Goal: Entertainment & Leisure: Browse casually

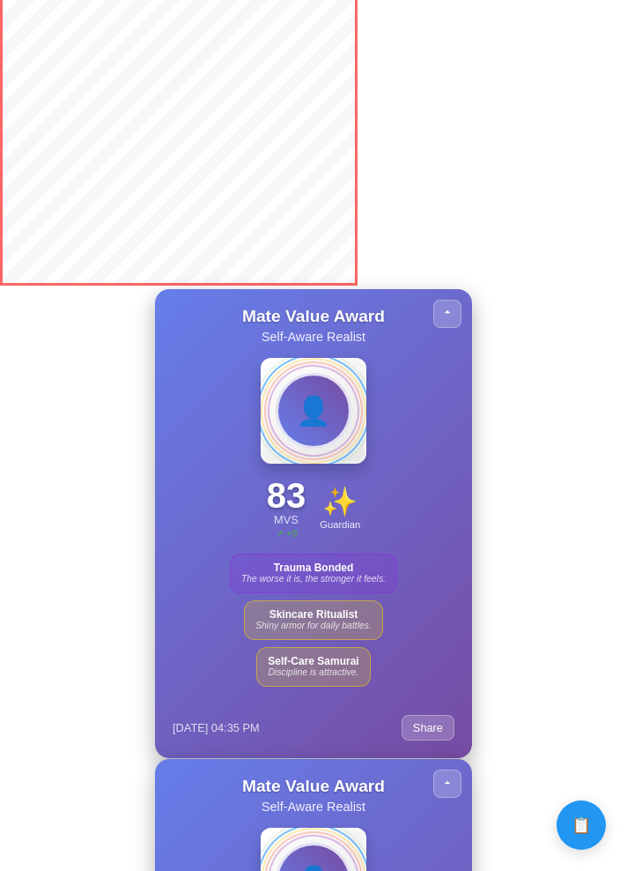
scroll to position [2968, 0]
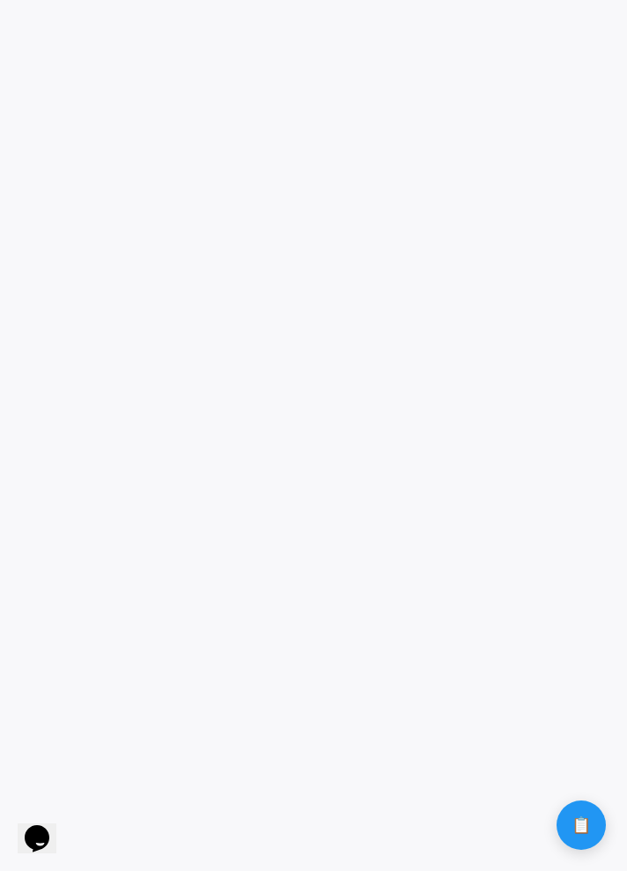
click at [446, 858] on game-player-page at bounding box center [313, 435] width 627 height 871
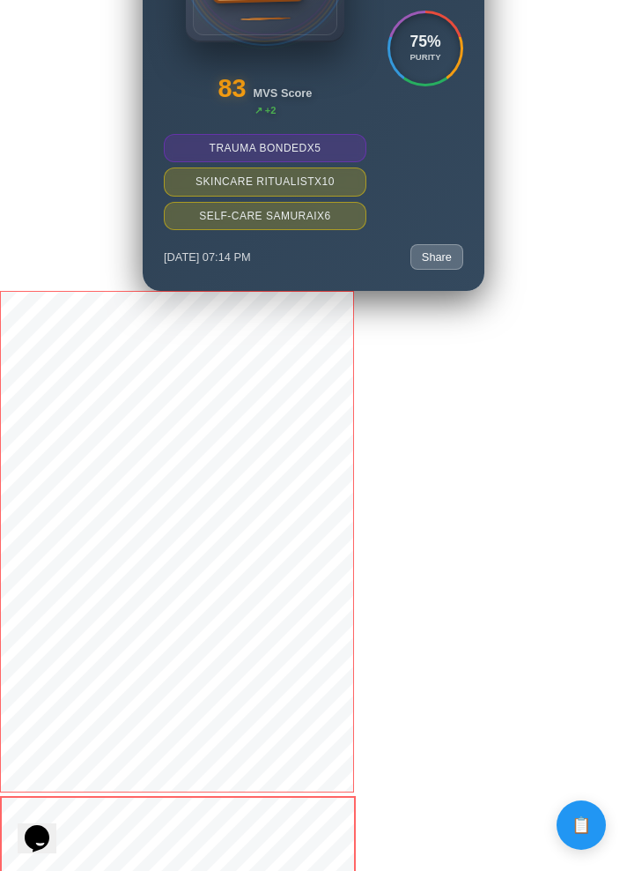
scroll to position [4865, 0]
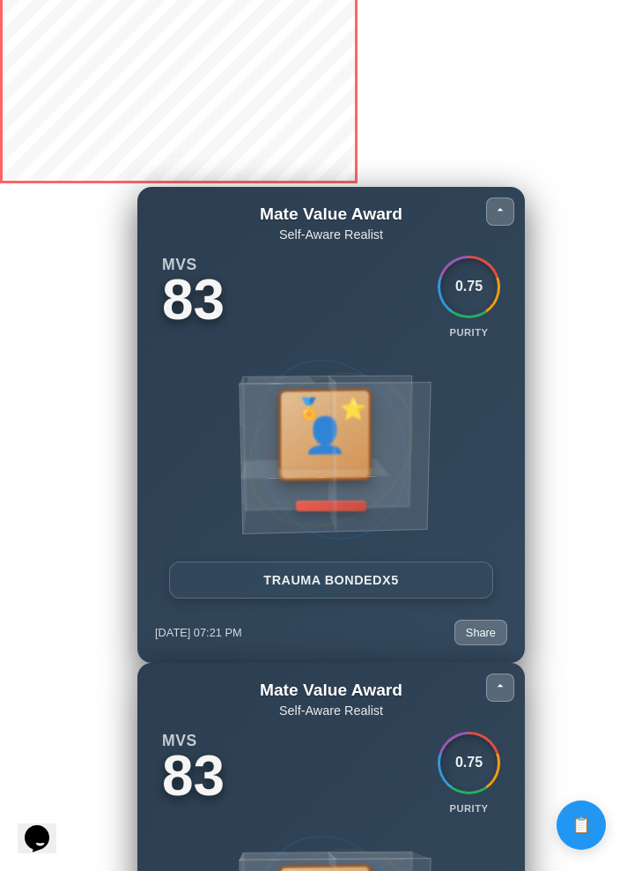
scroll to position [3073, 0]
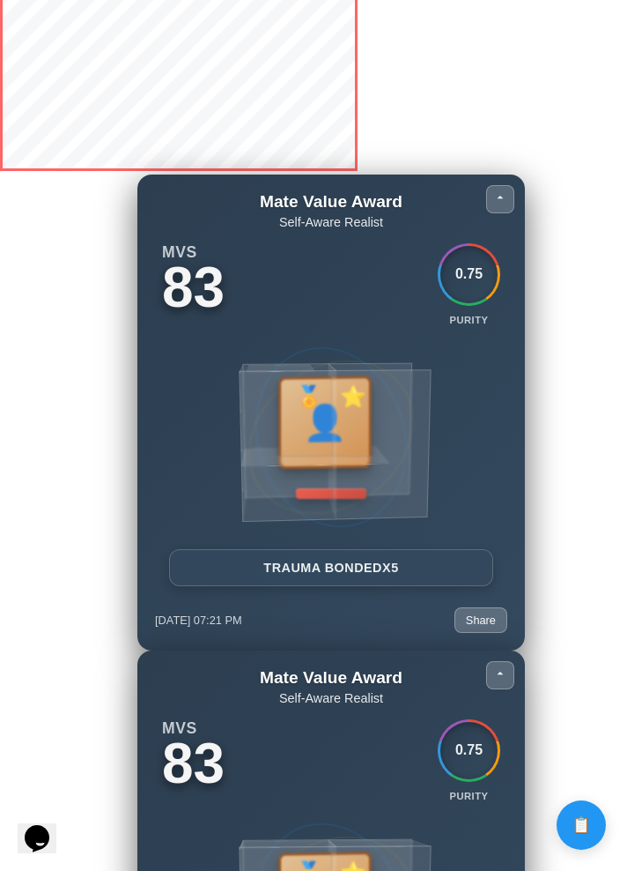
drag, startPoint x: 261, startPoint y: 466, endPoint x: 296, endPoint y: 469, distance: 35.3
click at [296, 469] on div at bounding box center [335, 445] width 192 height 152
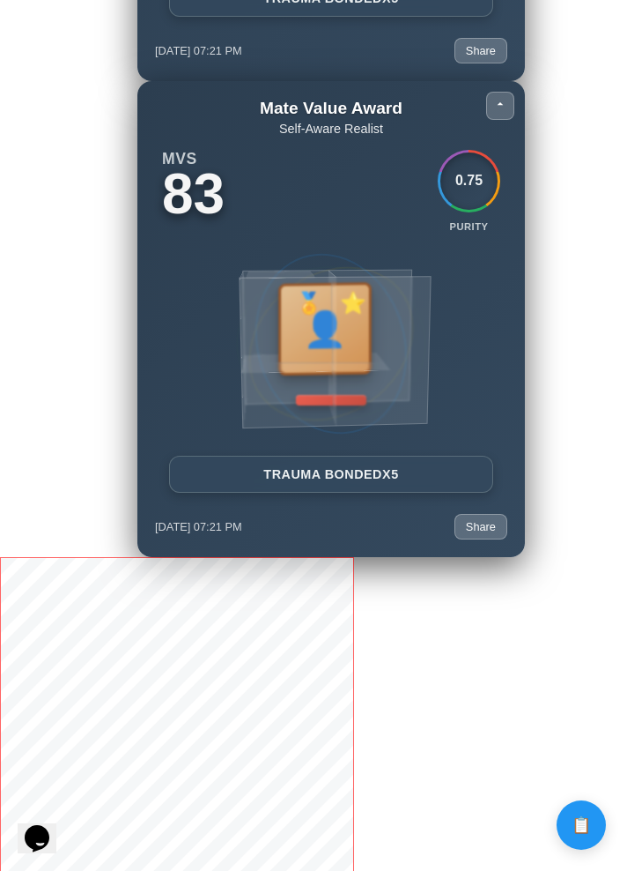
scroll to position [3607, 0]
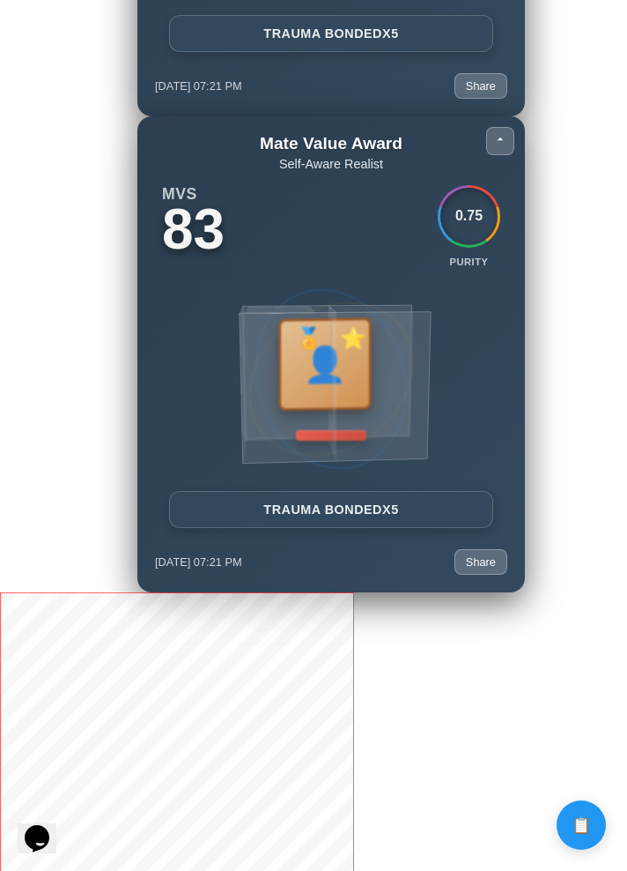
drag, startPoint x: 318, startPoint y: 361, endPoint x: 296, endPoint y: 389, distance: 35.1
click at [296, 389] on div at bounding box center [335, 387] width 192 height 152
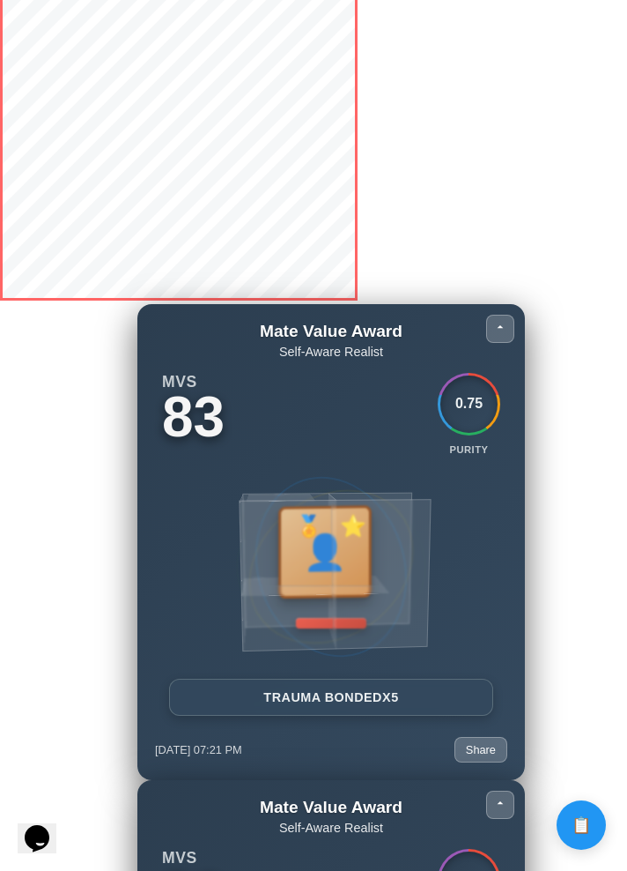
scroll to position [2957, 0]
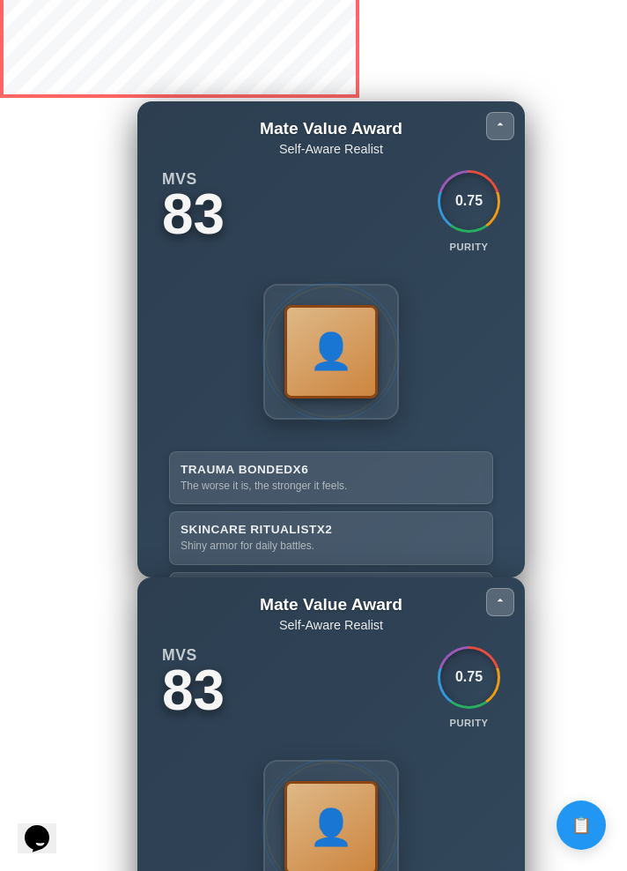
scroll to position [3633, 0]
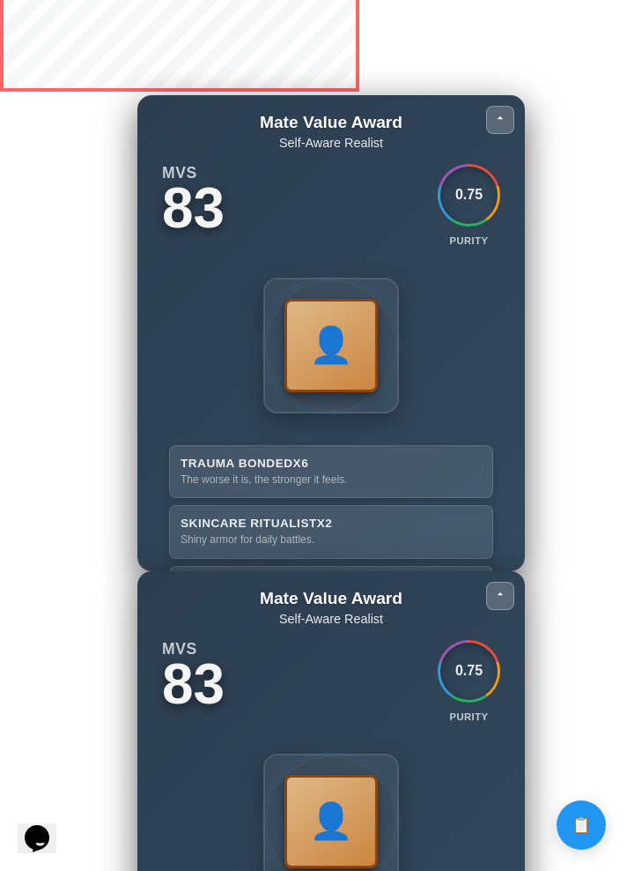
drag, startPoint x: 364, startPoint y: 538, endPoint x: 360, endPoint y: 500, distance: 39.0
click at [360, 500] on div "TRAUMA BONDED x 6 The worse it is, the stronger it feels. SKINCARE RITUALIST x …" at bounding box center [331, 532] width 324 height 174
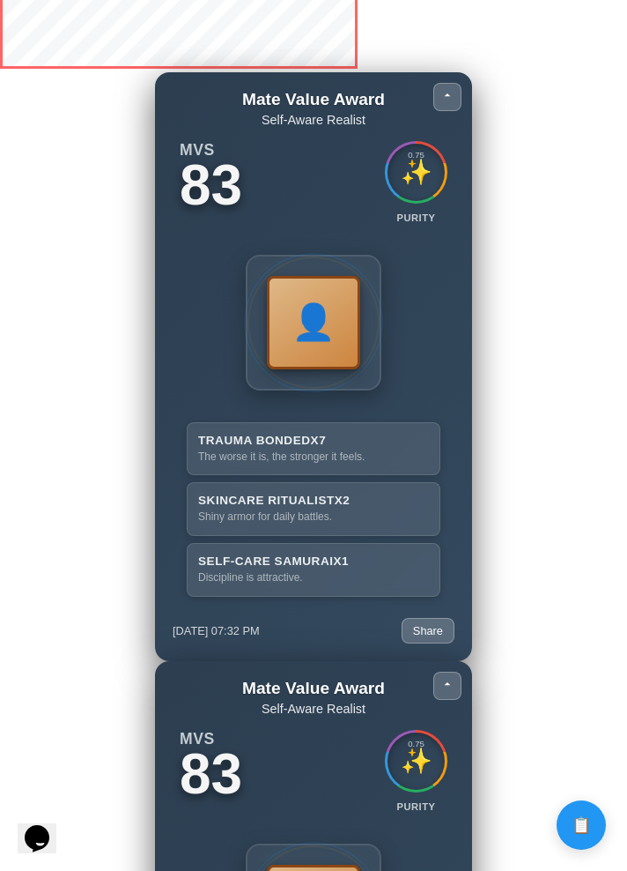
scroll to position [3177, 0]
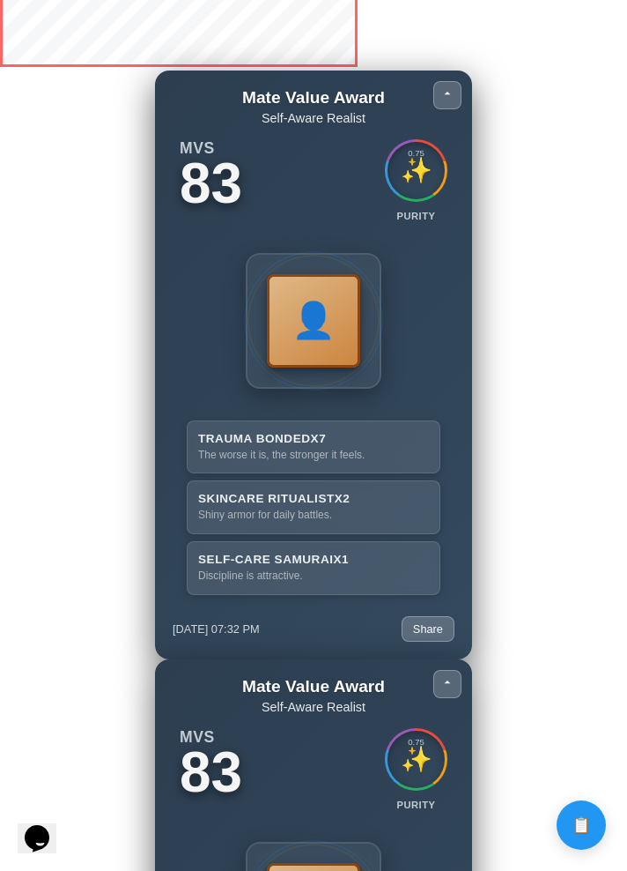
click at [417, 178] on div "✨" at bounding box center [417, 171] width 32 height 26
drag, startPoint x: 441, startPoint y: 174, endPoint x: 399, endPoint y: 177, distance: 42.4
click at [399, 177] on div "0.75 ✨" at bounding box center [416, 170] width 57 height 57
click at [398, 211] on div "PURITY" at bounding box center [416, 216] width 39 height 11
drag, startPoint x: 413, startPoint y: 215, endPoint x: 426, endPoint y: 215, distance: 12.3
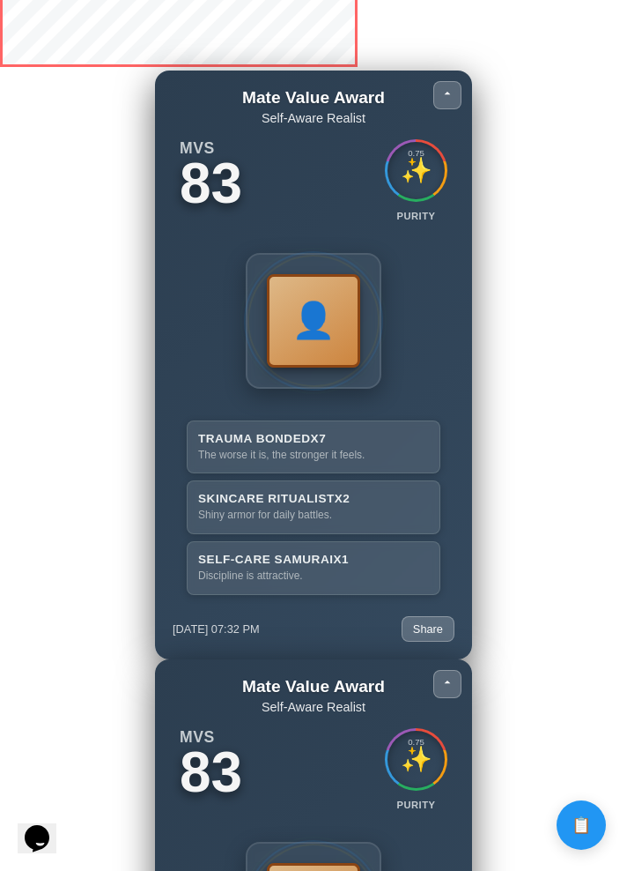
click at [423, 215] on div "PURITY" at bounding box center [416, 216] width 39 height 11
click at [426, 215] on div "PURITY" at bounding box center [416, 216] width 39 height 11
click at [440, 233] on div "MVS 83 0.75 ✨ PURITY 👤 TRAUMA BONDED x 7 The worse it is, the stronger it feels…" at bounding box center [314, 370] width 282 height 463
click at [436, 93] on button at bounding box center [448, 95] width 28 height 28
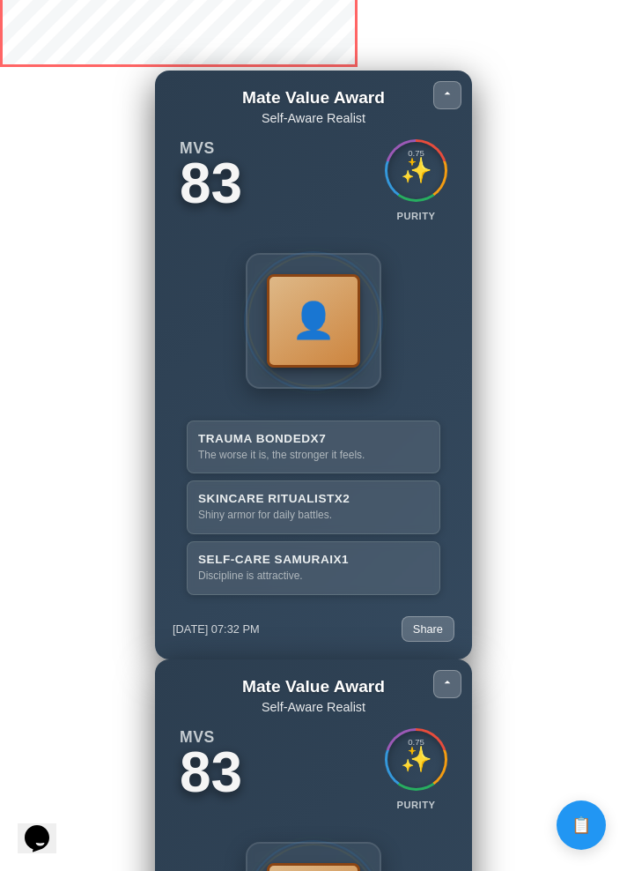
scroll to position [3182, 0]
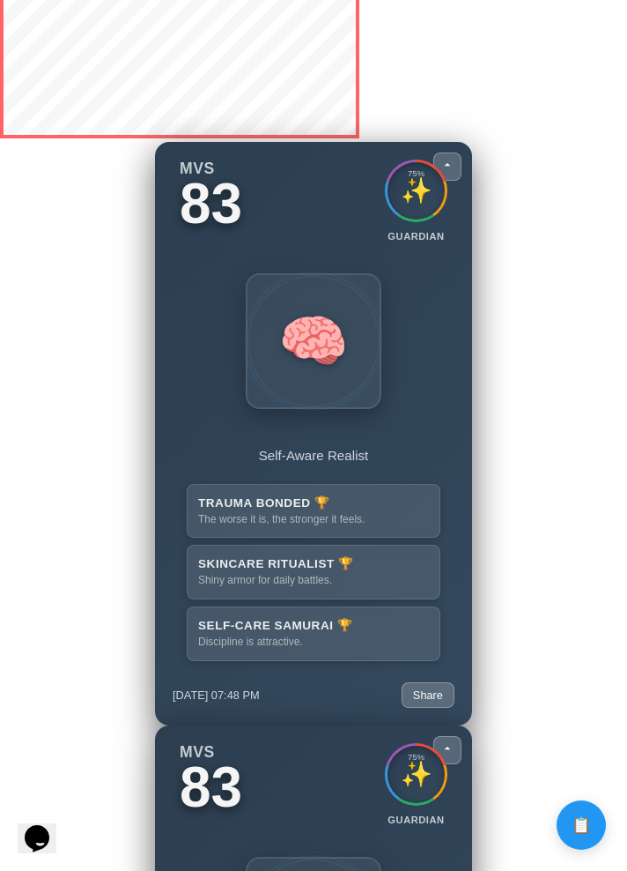
scroll to position [3598, 0]
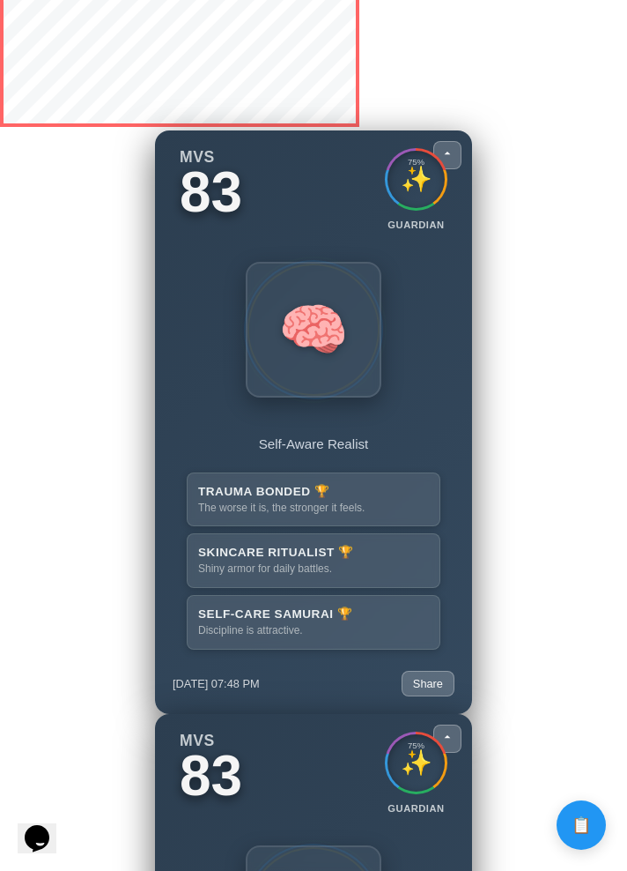
drag, startPoint x: 425, startPoint y: 176, endPoint x: 463, endPoint y: 170, distance: 38.4
click at [463, 170] on div "MVS 83 75 % ✨ GUARDIAN 🧠 Self-Aware Realist TRAUMA BONDED 🏆" at bounding box center [313, 421] width 317 height 583
click at [462, 194] on div "MVS 83 75 % ✨ GUARDIAN 🧠 Self-Aware Realist TRAUMA BONDED 🏆" at bounding box center [313, 421] width 317 height 583
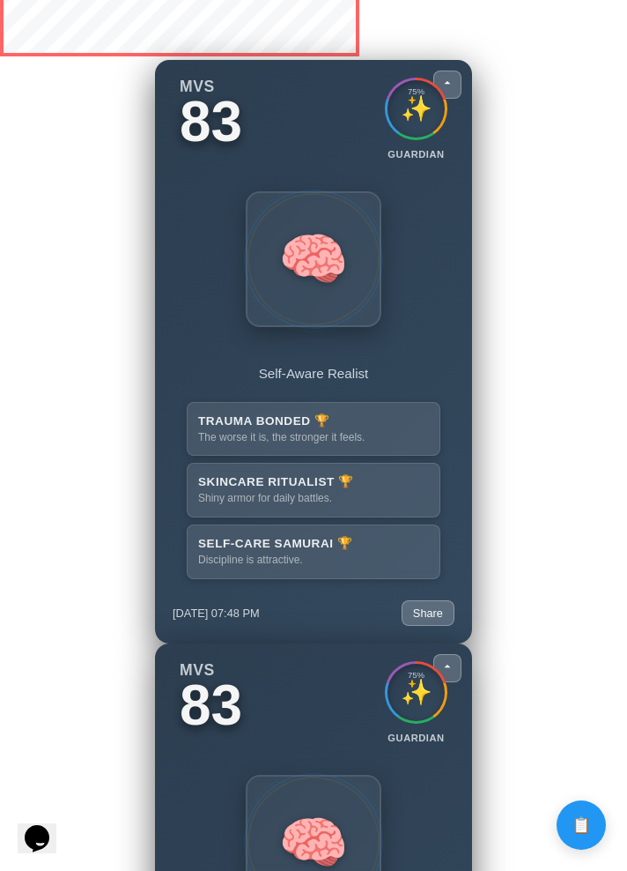
scroll to position [3669, 0]
click at [452, 87] on button at bounding box center [448, 84] width 28 height 28
click at [450, 78] on icon at bounding box center [448, 82] width 14 height 14
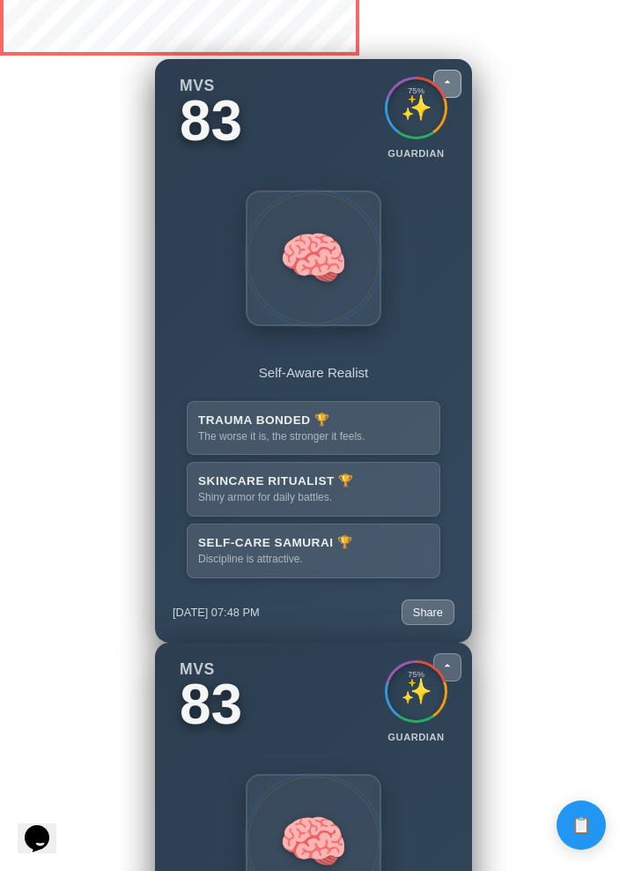
click at [450, 78] on icon at bounding box center [448, 82] width 14 height 14
click at [449, 85] on icon at bounding box center [448, 82] width 14 height 14
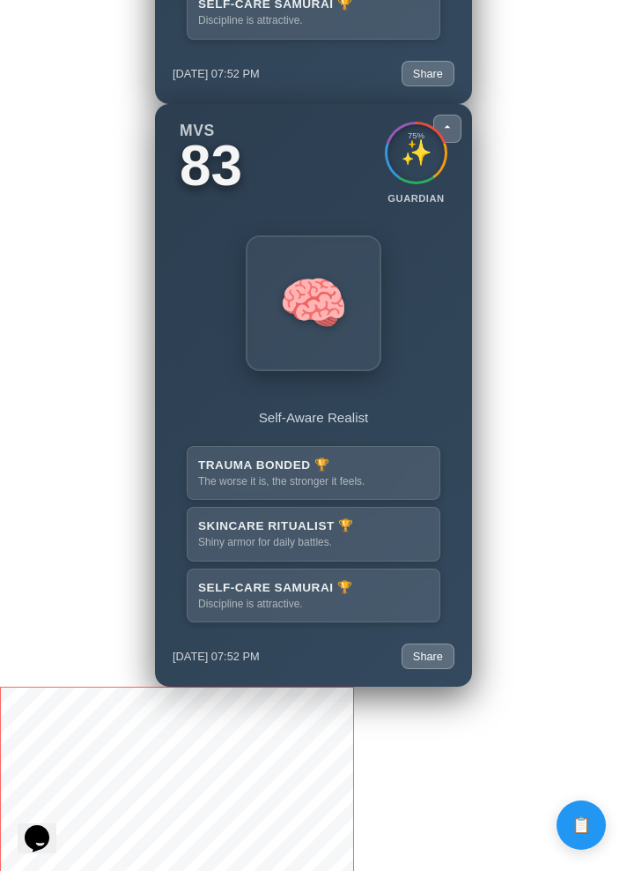
scroll to position [3774, 0]
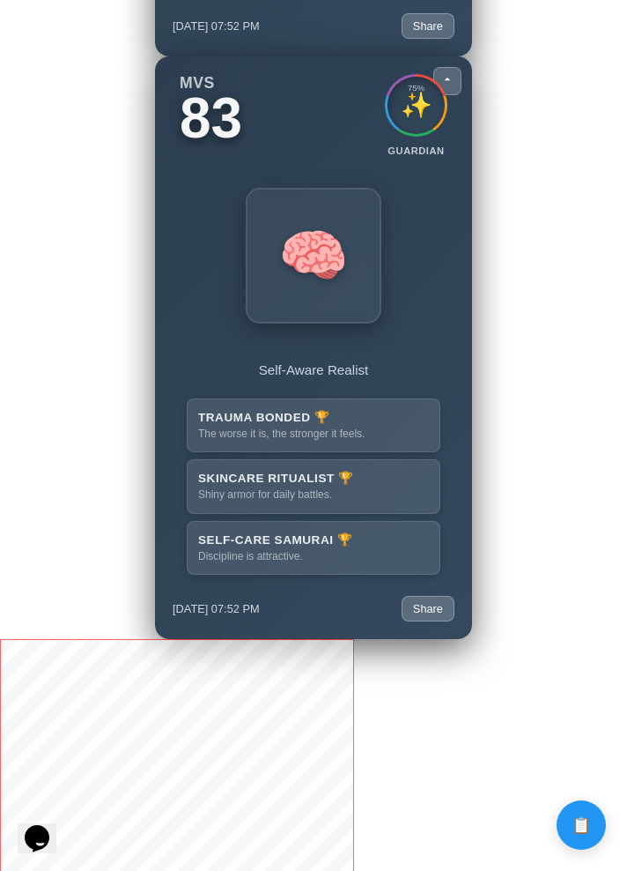
drag, startPoint x: 315, startPoint y: 541, endPoint x: 319, endPoint y: 562, distance: 21.6
click at [319, 562] on div "SELF-CARE SAMURAI 🏆 Discipline is attractive." at bounding box center [314, 548] width 254 height 55
drag, startPoint x: 319, startPoint y: 562, endPoint x: 263, endPoint y: 447, distance: 128.1
click at [263, 447] on div "TRAUMA BONDED 🏆 The worse it is, the stronger it feels. SKINCARE RITUALIST 🏆 Sh…" at bounding box center [314, 486] width 254 height 177
click at [263, 441] on div "The worse it is, the stronger it feels." at bounding box center [313, 434] width 231 height 14
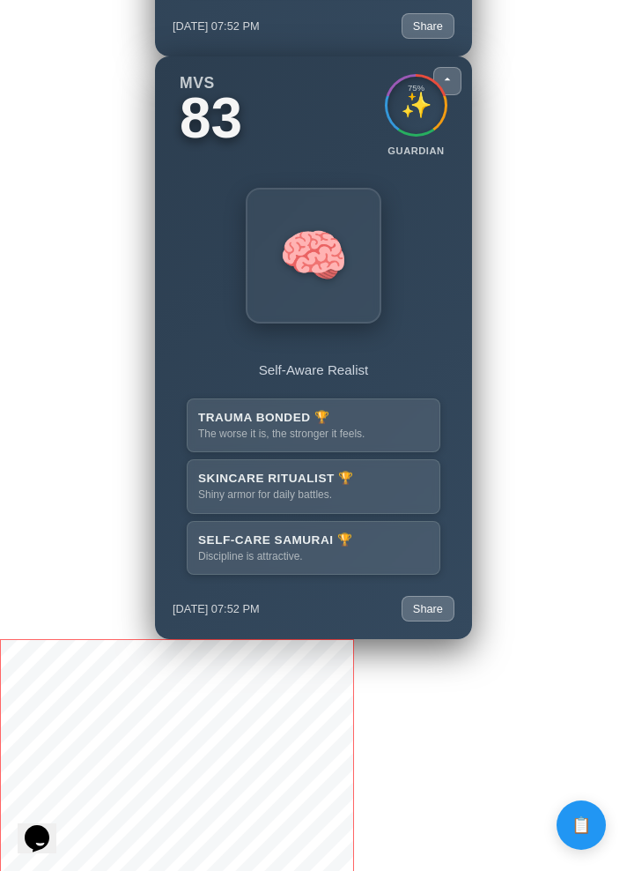
click at [266, 502] on div "Shiny armor for daily battles." at bounding box center [313, 495] width 231 height 14
drag, startPoint x: 248, startPoint y: 452, endPoint x: 286, endPoint y: 533, distance: 89.5
click at [286, 530] on div "TRAUMA BONDED 🏆 The worse it is, the stronger it feels. SKINCARE RITUALIST 🏆 Sh…" at bounding box center [314, 486] width 254 height 177
click at [286, 533] on div "SELF-CARE SAMURAI 🏆 Discipline is attractive." at bounding box center [314, 548] width 254 height 55
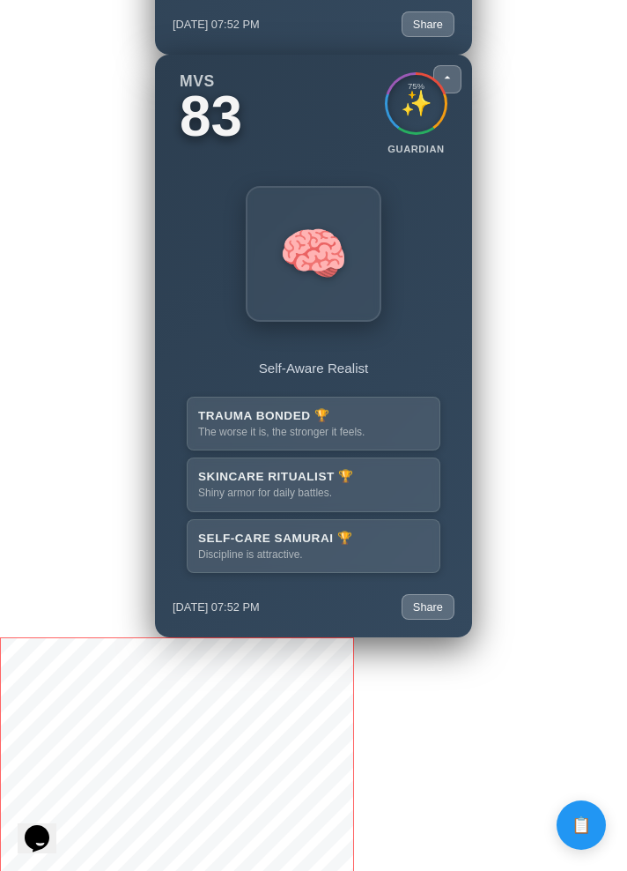
scroll to position [3699, 0]
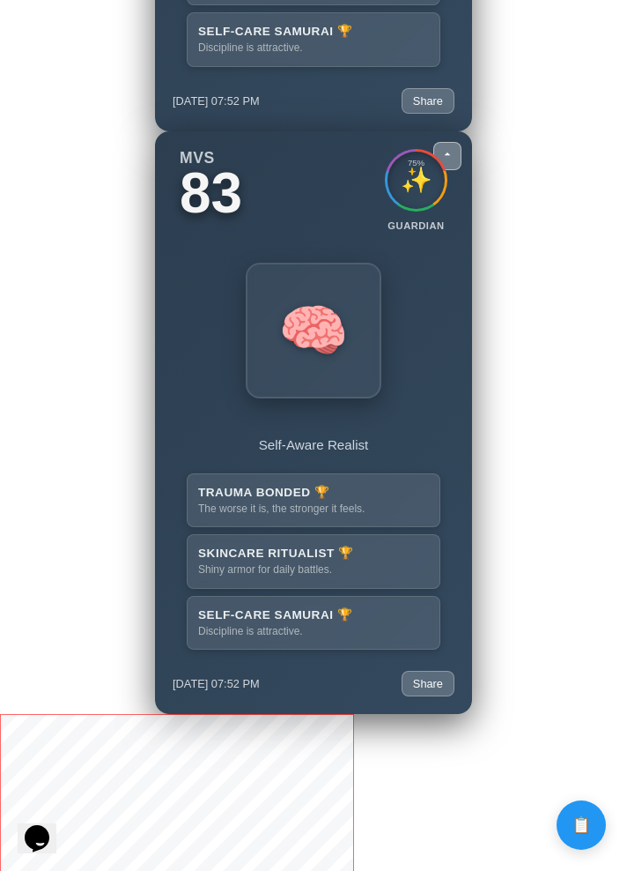
click at [448, 152] on icon at bounding box center [448, 154] width 14 height 14
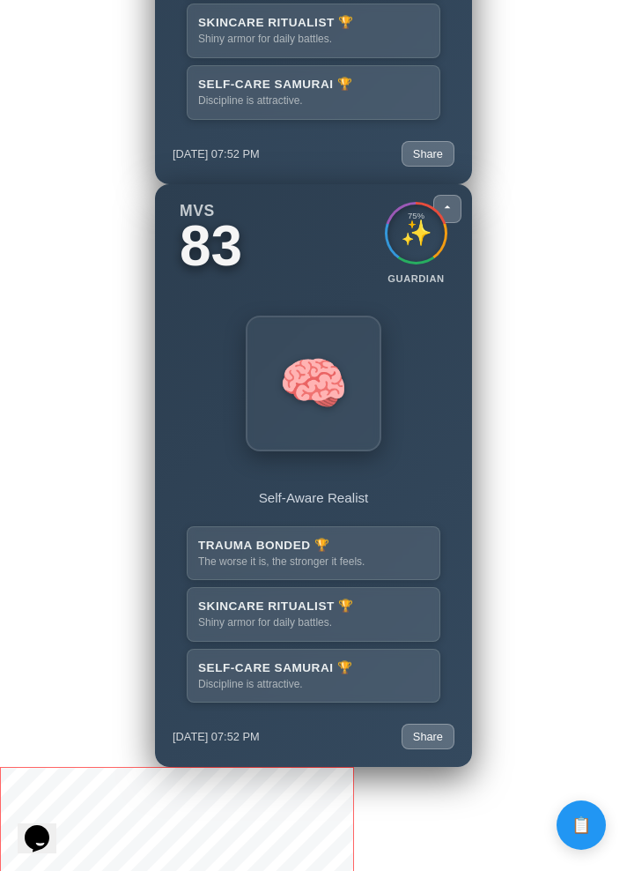
scroll to position [3644, 0]
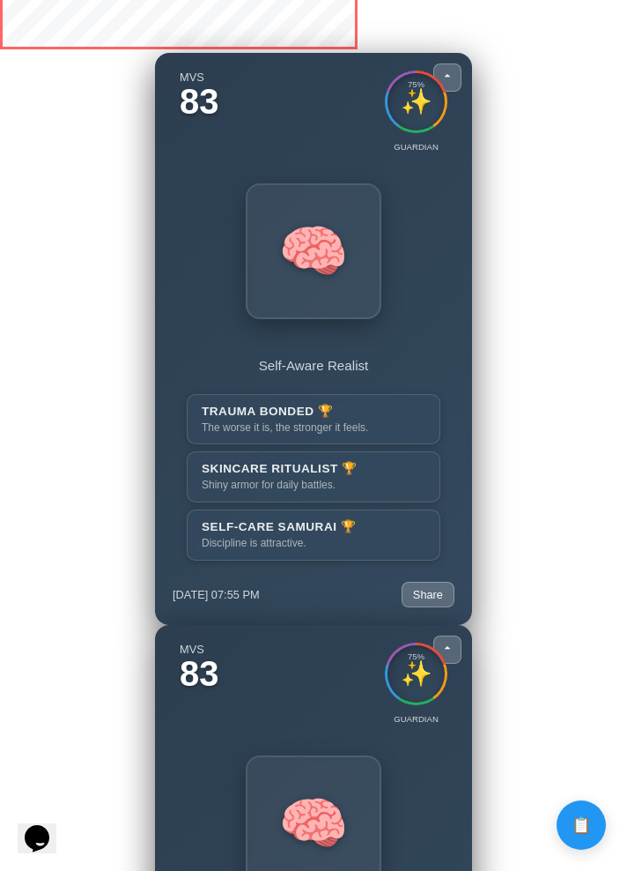
scroll to position [3157, 0]
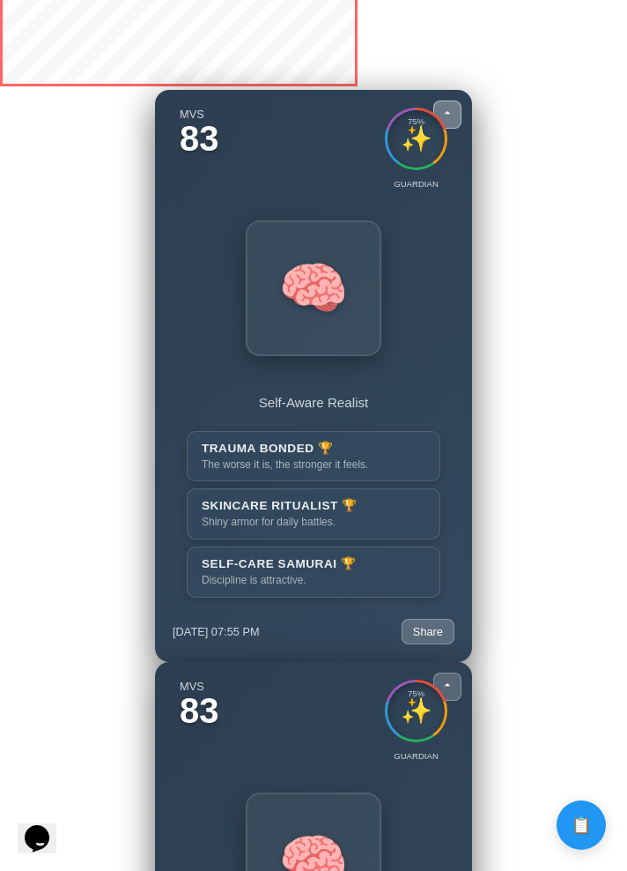
click at [451, 108] on icon at bounding box center [448, 113] width 14 height 14
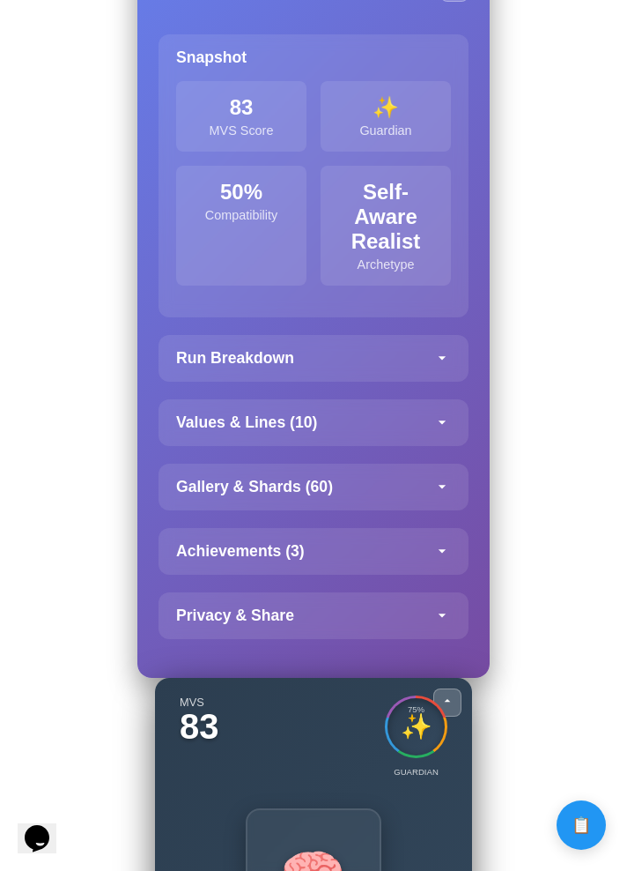
scroll to position [3320, 0]
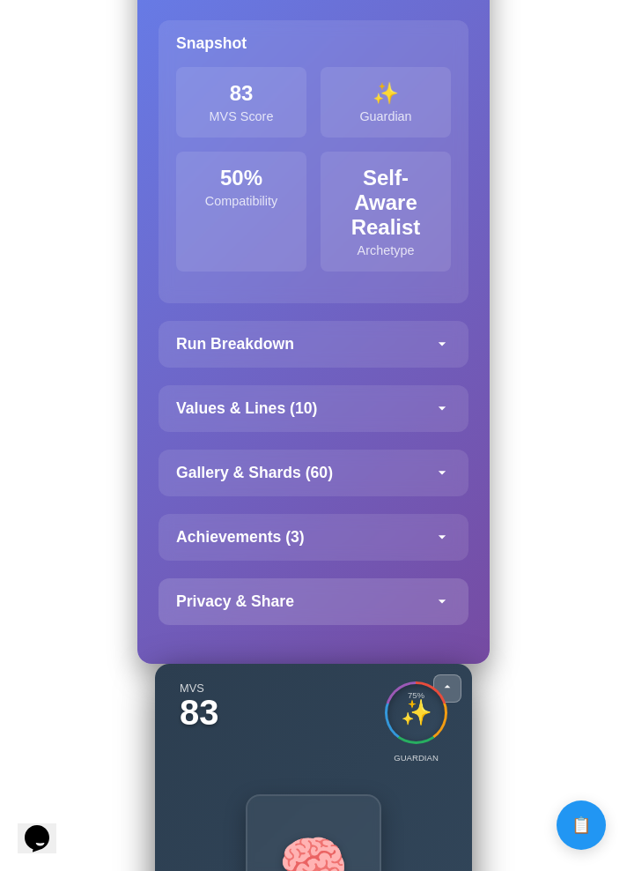
click at [440, 592] on icon at bounding box center [443, 601] width 18 height 18
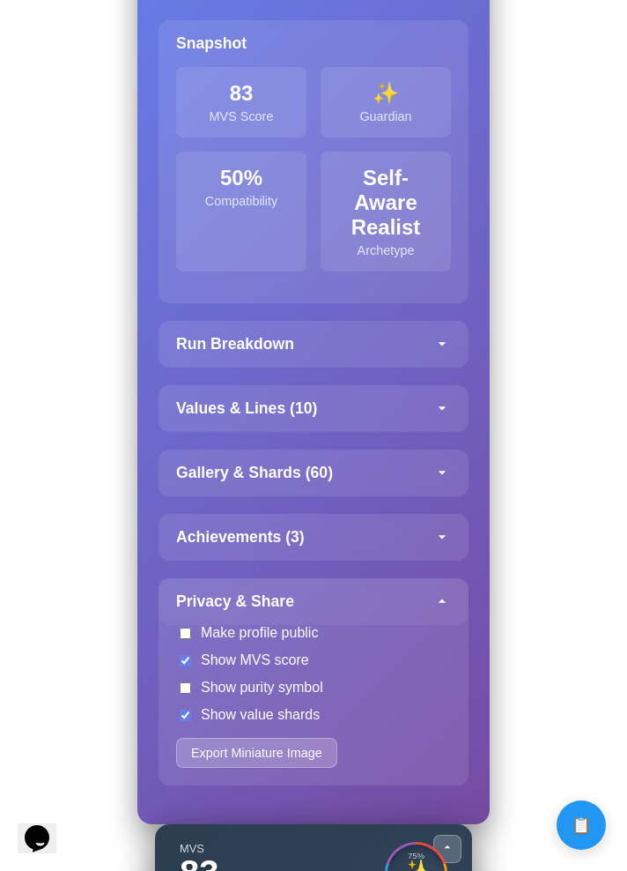
click at [440, 592] on icon at bounding box center [443, 601] width 18 height 18
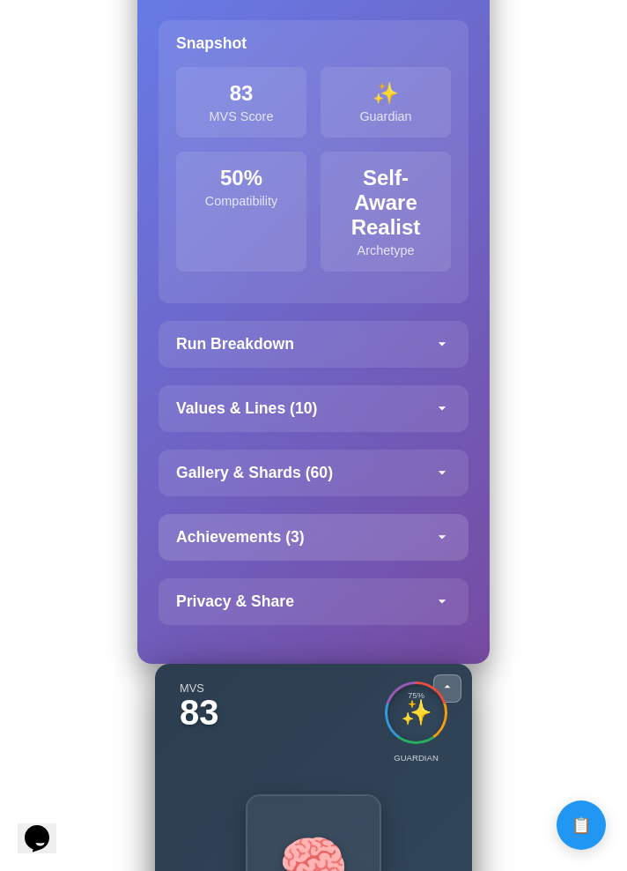
click at [441, 536] on icon at bounding box center [442, 538] width 7 height 4
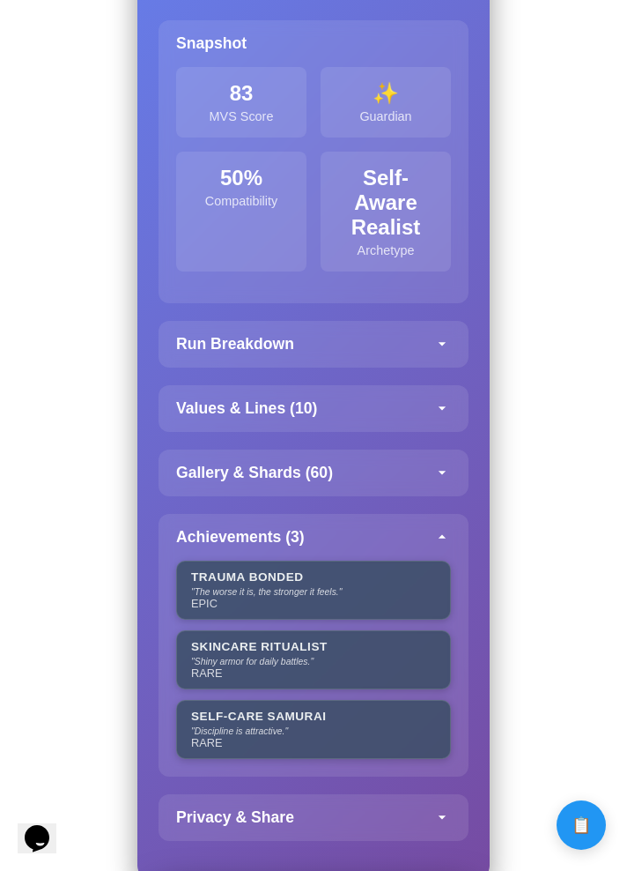
scroll to position [3323, 0]
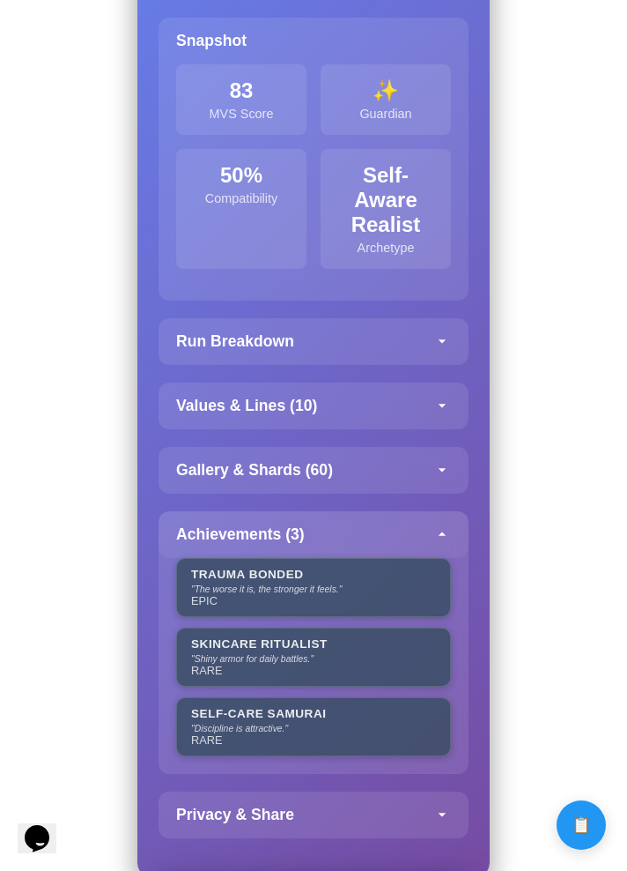
click at [451, 533] on div "Achievements ( 3 )" at bounding box center [314, 534] width 310 height 47
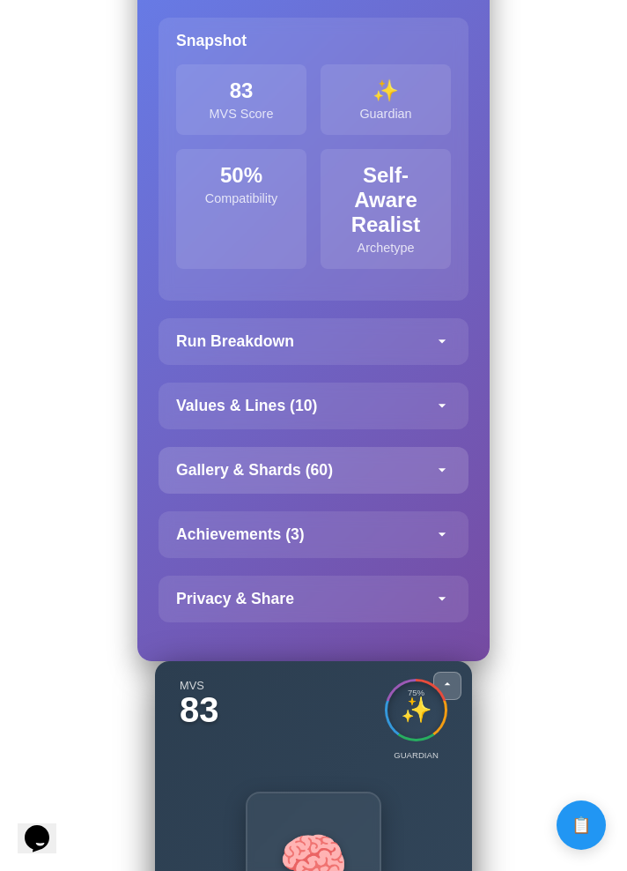
click at [443, 475] on icon at bounding box center [443, 470] width 18 height 18
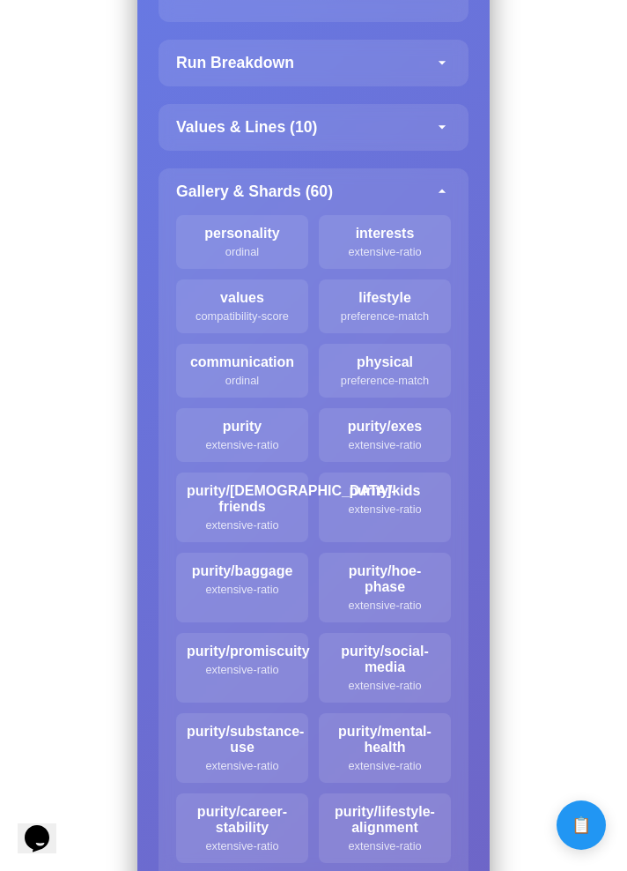
scroll to position [3204, 0]
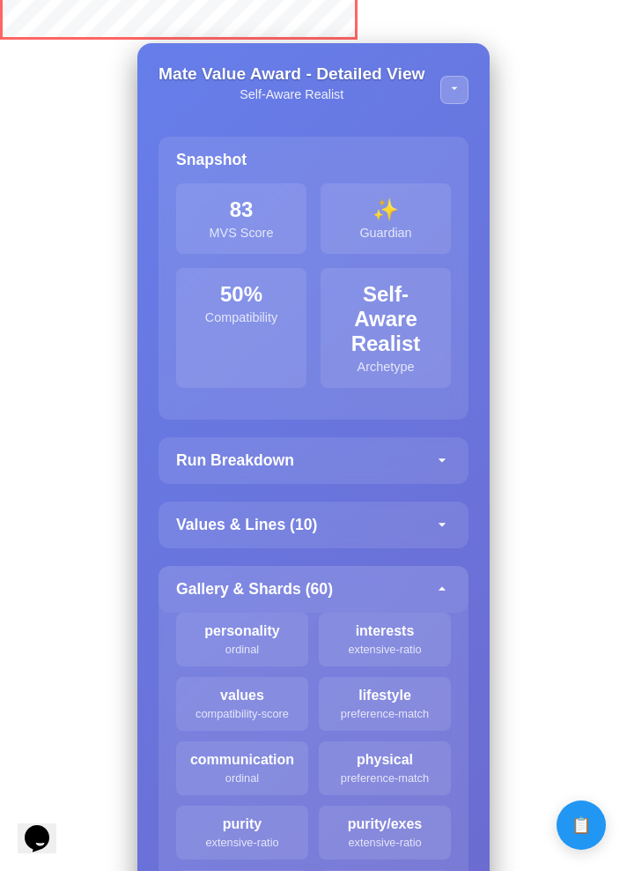
click at [439, 591] on icon at bounding box center [443, 589] width 18 height 18
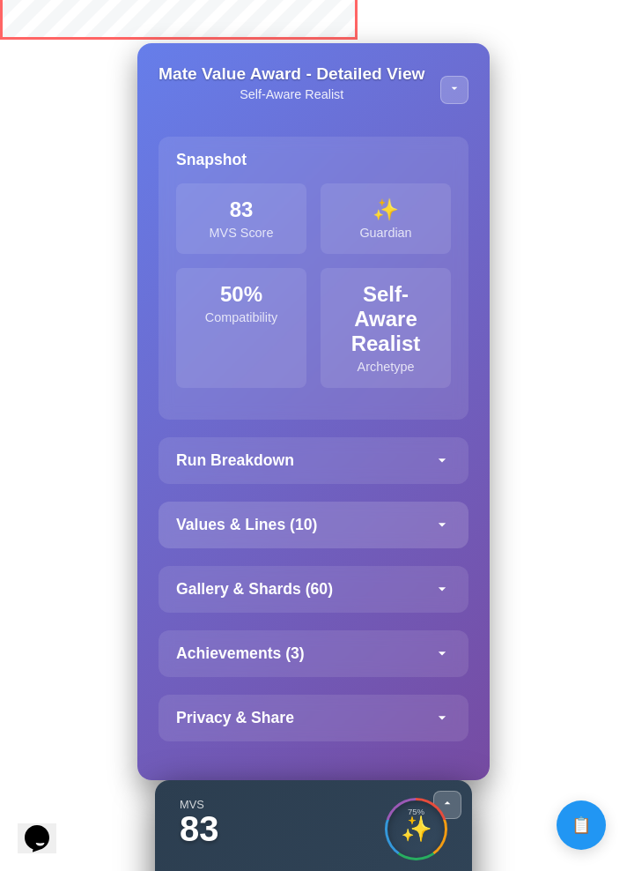
click at [422, 531] on div "Values & Lines ( 10 )" at bounding box center [314, 524] width 310 height 47
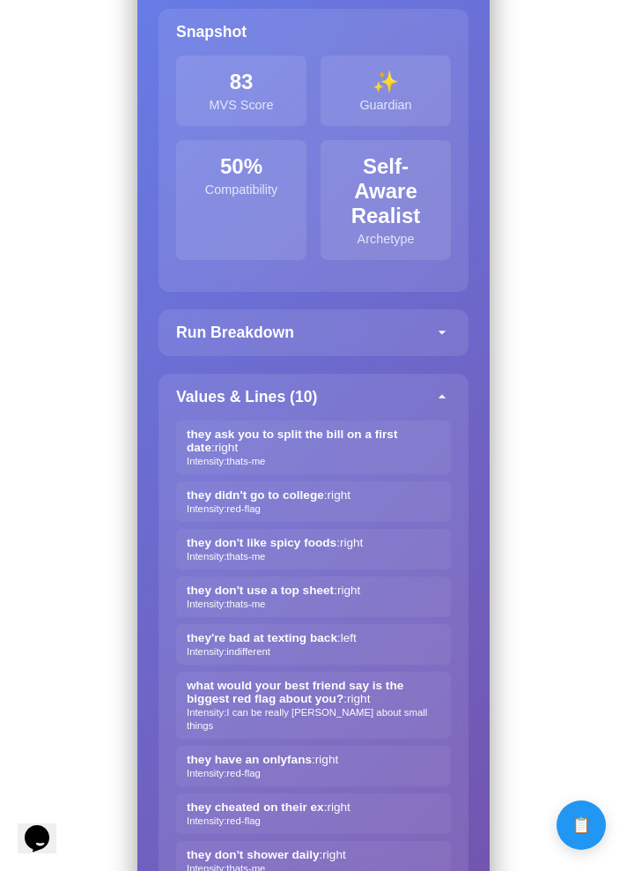
scroll to position [3329, 0]
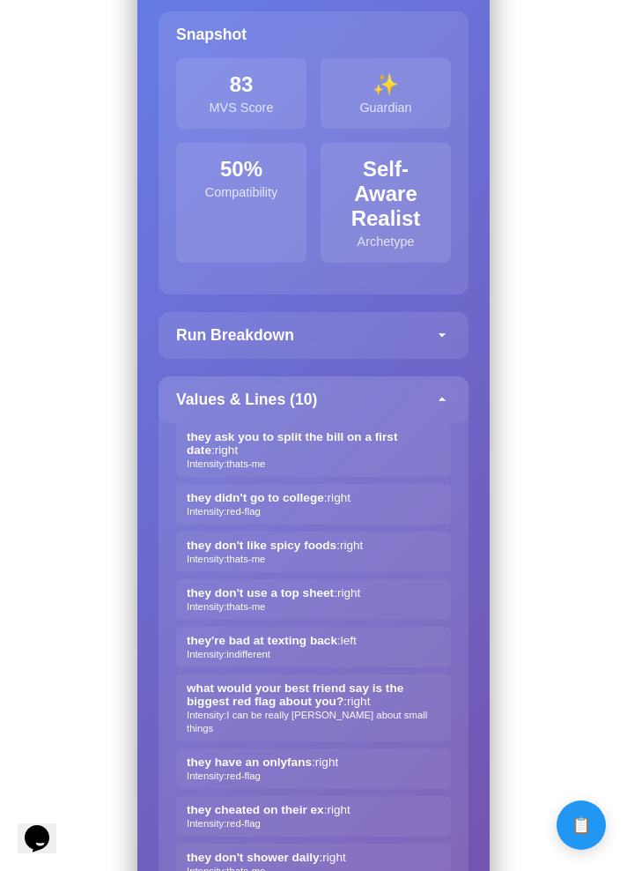
click at [437, 389] on div "Values & Lines ( 10 )" at bounding box center [314, 399] width 310 height 47
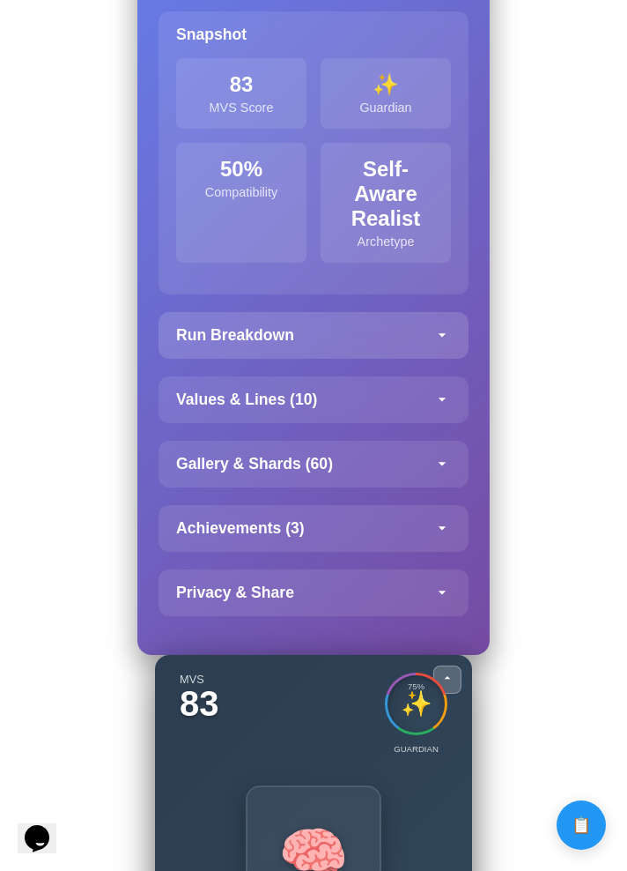
click at [431, 345] on div "Run Breakdown" at bounding box center [314, 335] width 310 height 47
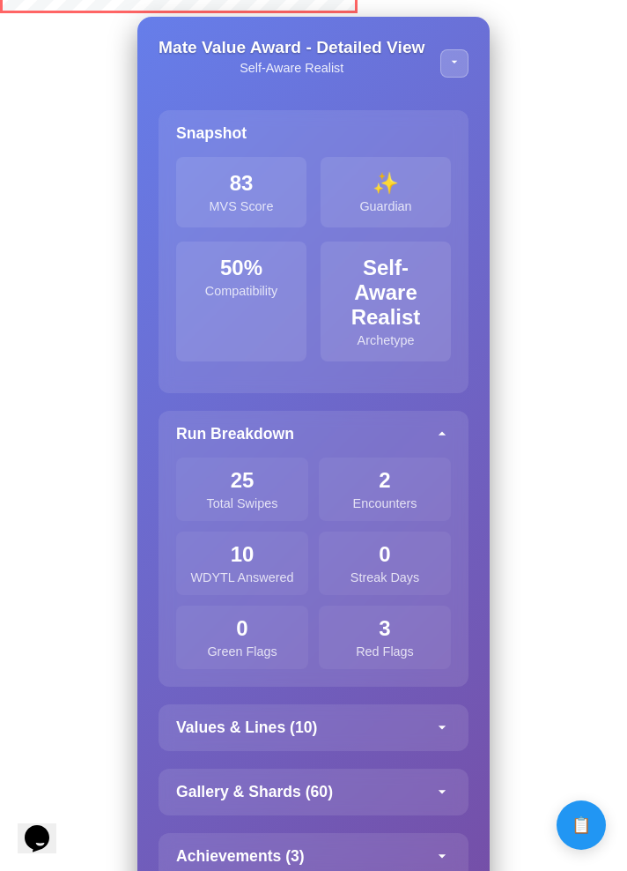
scroll to position [3211, 0]
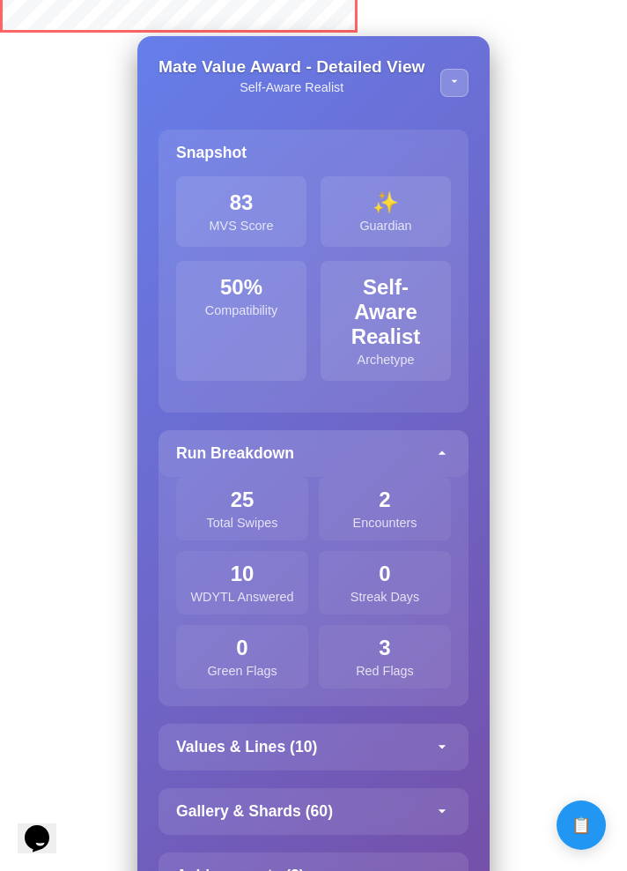
click at [434, 437] on div "Run Breakdown" at bounding box center [314, 453] width 310 height 47
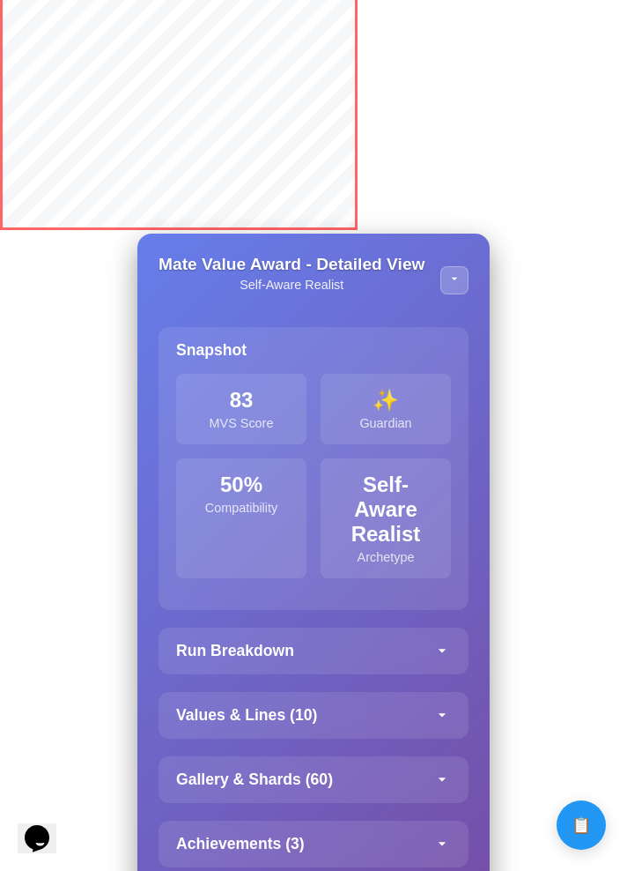
scroll to position [3004, 0]
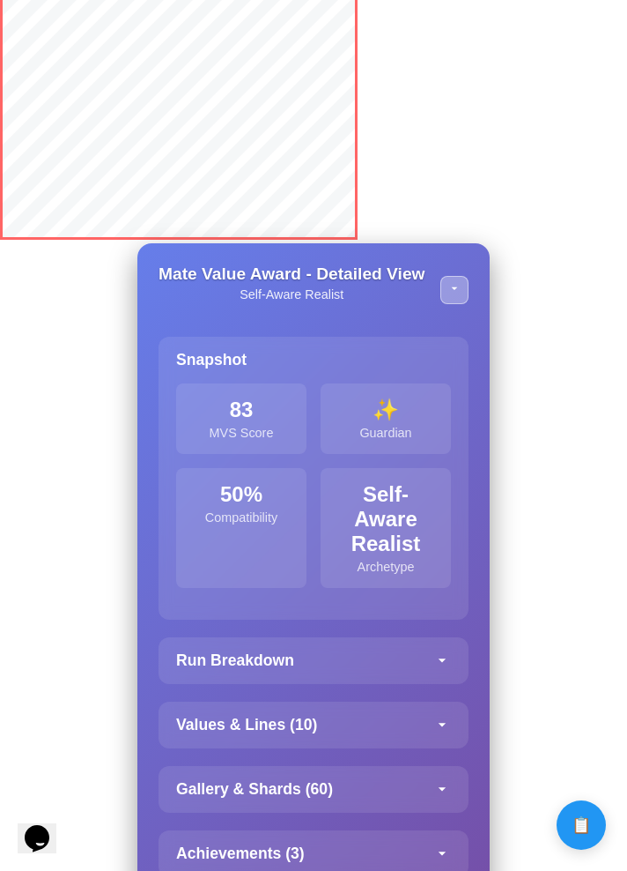
click at [456, 278] on button at bounding box center [455, 290] width 28 height 28
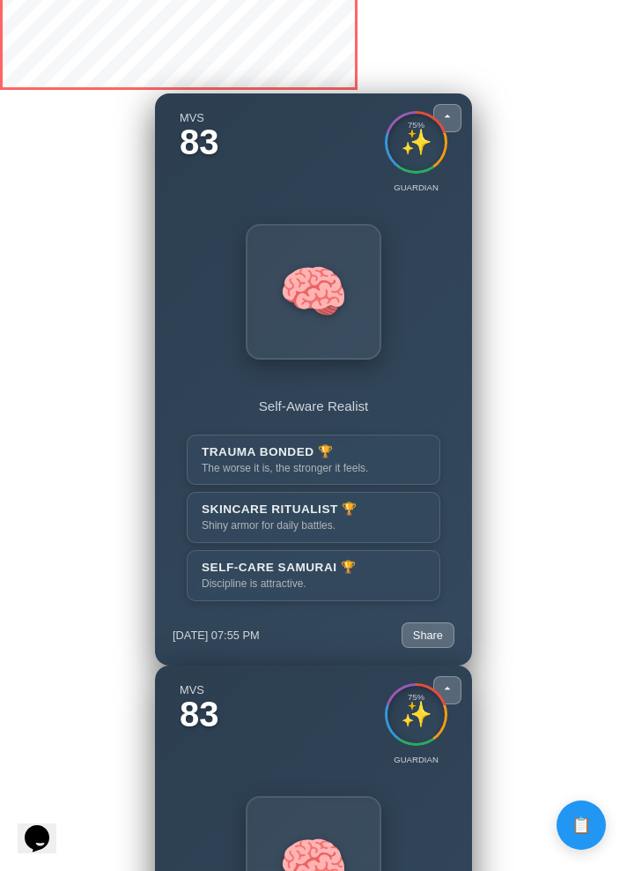
scroll to position [3020, 0]
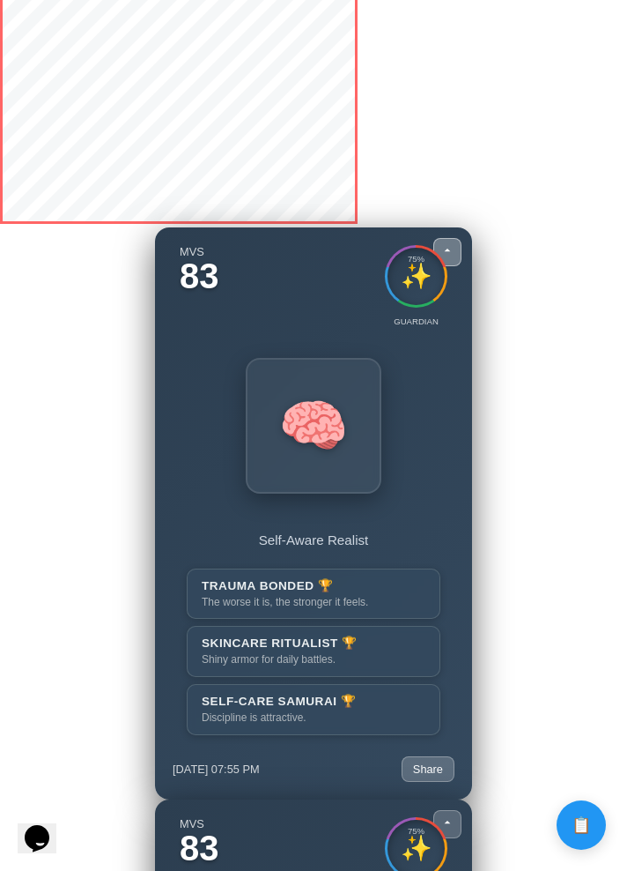
click at [452, 248] on icon at bounding box center [448, 250] width 14 height 14
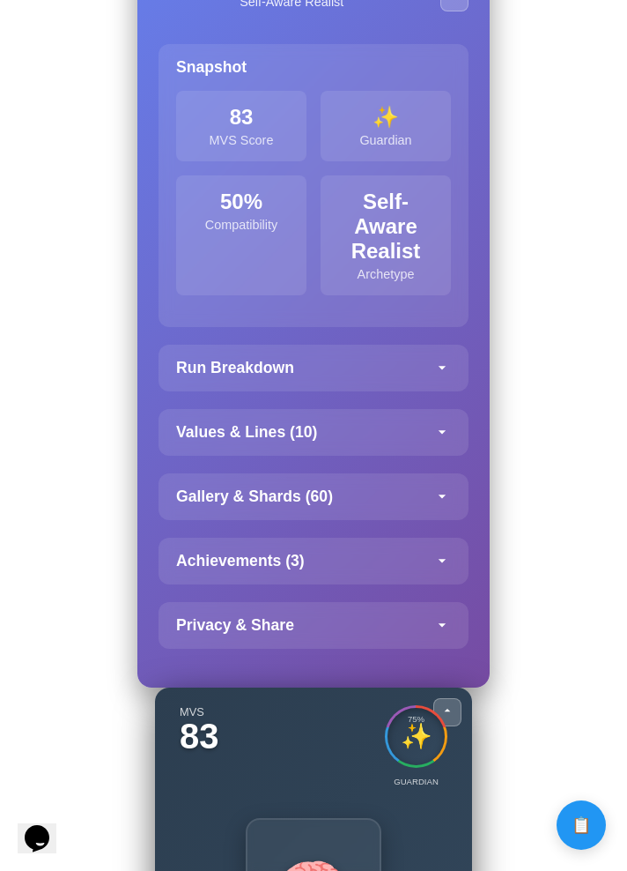
scroll to position [3492, 0]
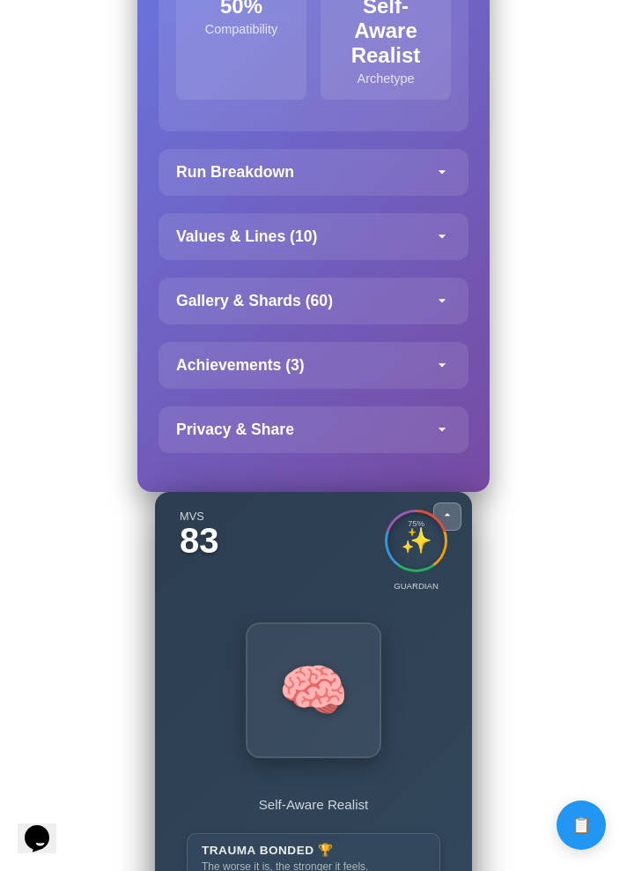
click at [386, 441] on div "Privacy & Share" at bounding box center [314, 429] width 310 height 47
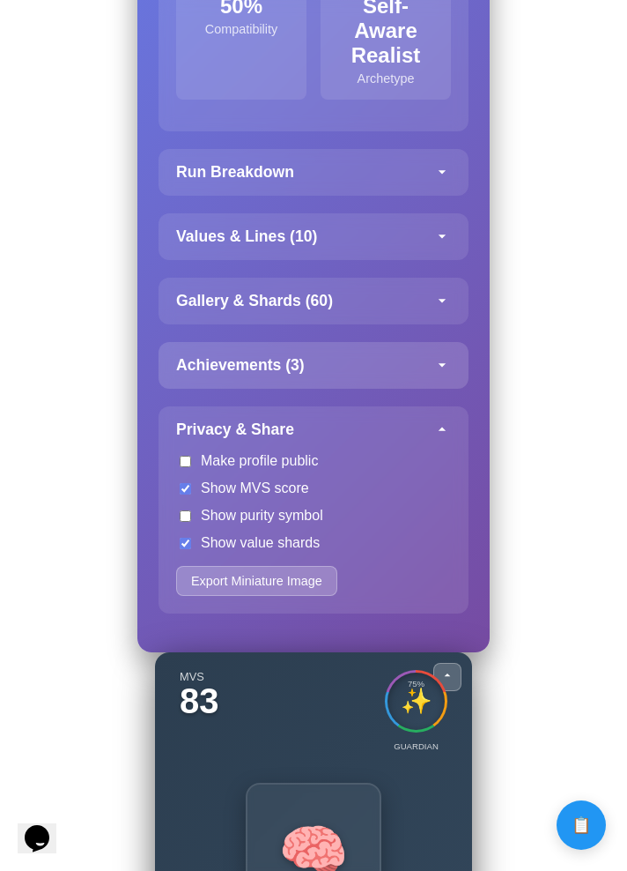
click at [407, 371] on div "Achievements ( 3 )" at bounding box center [314, 365] width 310 height 47
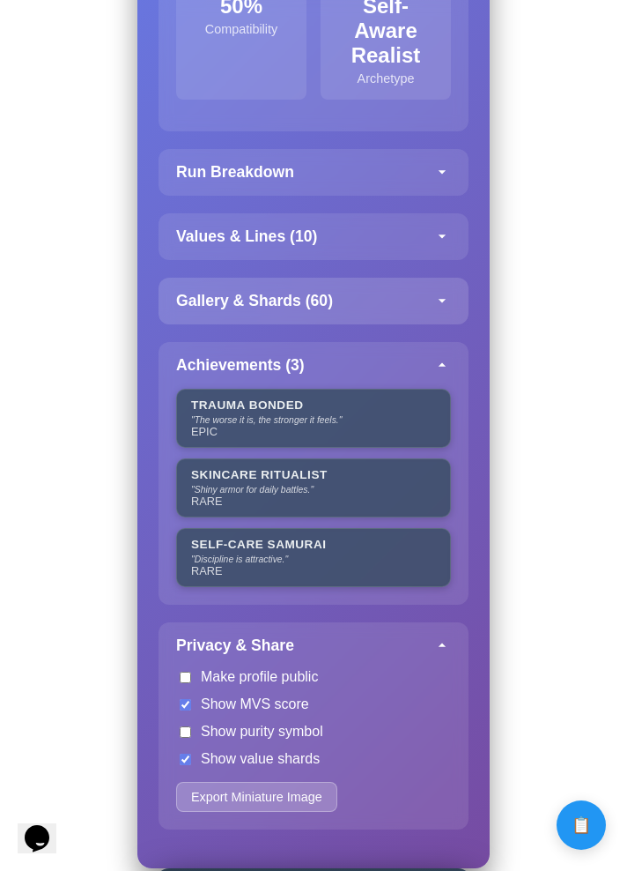
click at [407, 315] on div "Gallery & Shards ( 60 )" at bounding box center [314, 301] width 310 height 47
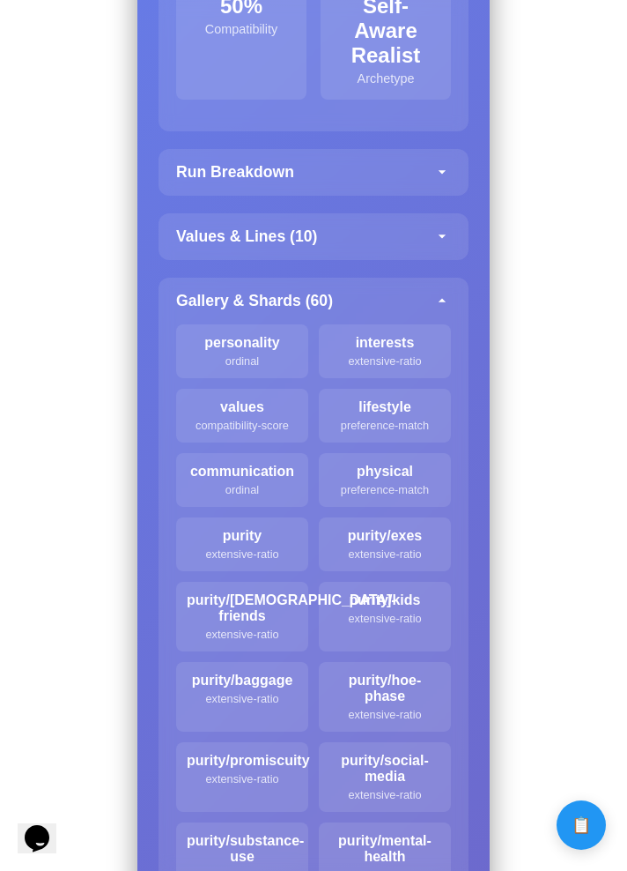
click at [404, 230] on div "Values & Lines ( 10 )" at bounding box center [314, 236] width 310 height 47
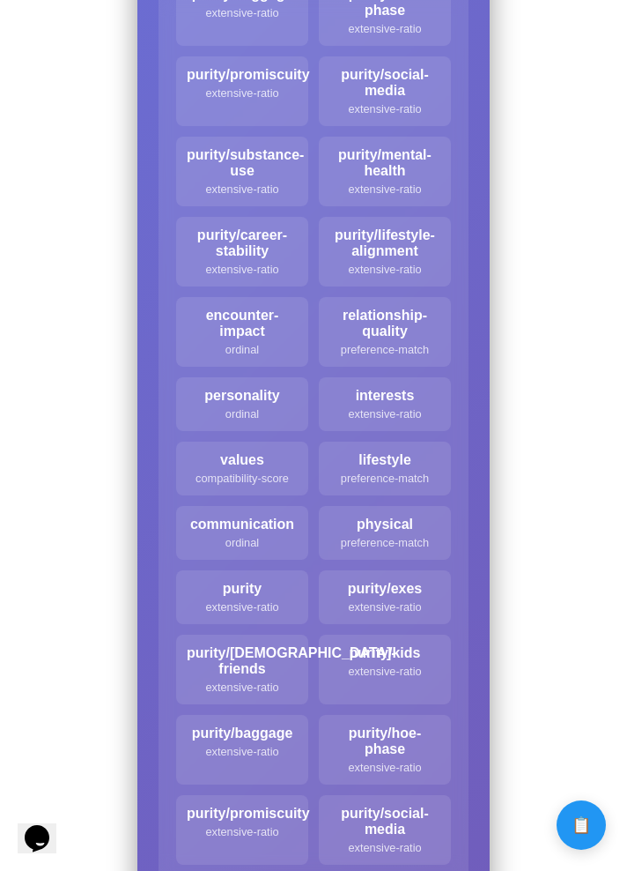
scroll to position [4692, 0]
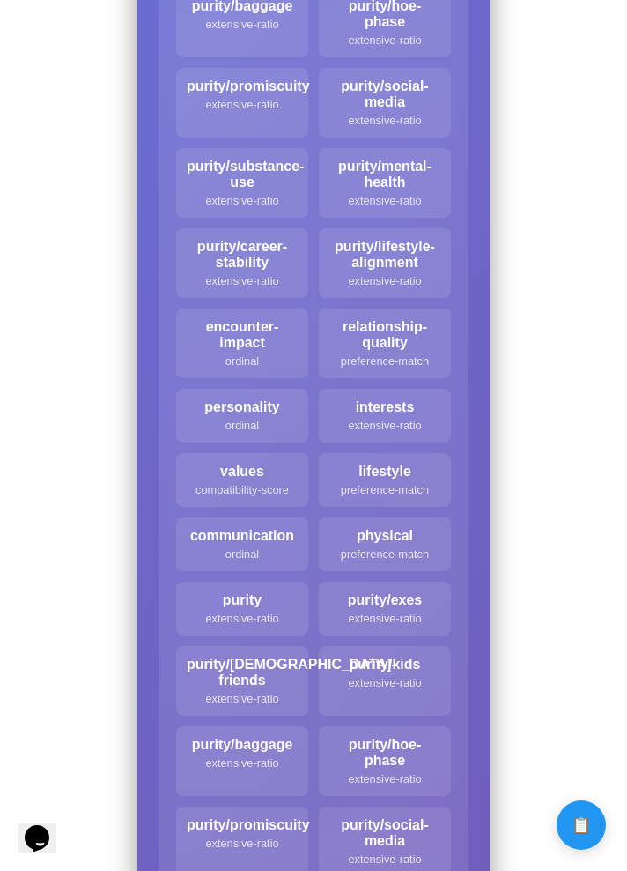
click at [234, 493] on div "compatibility-score" at bounding box center [242, 489] width 111 height 13
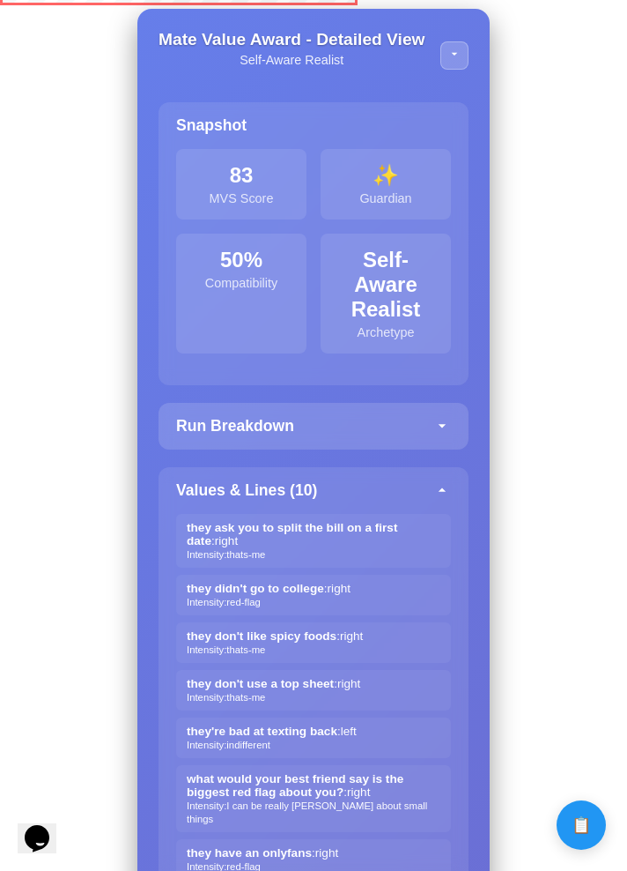
scroll to position [3245, 0]
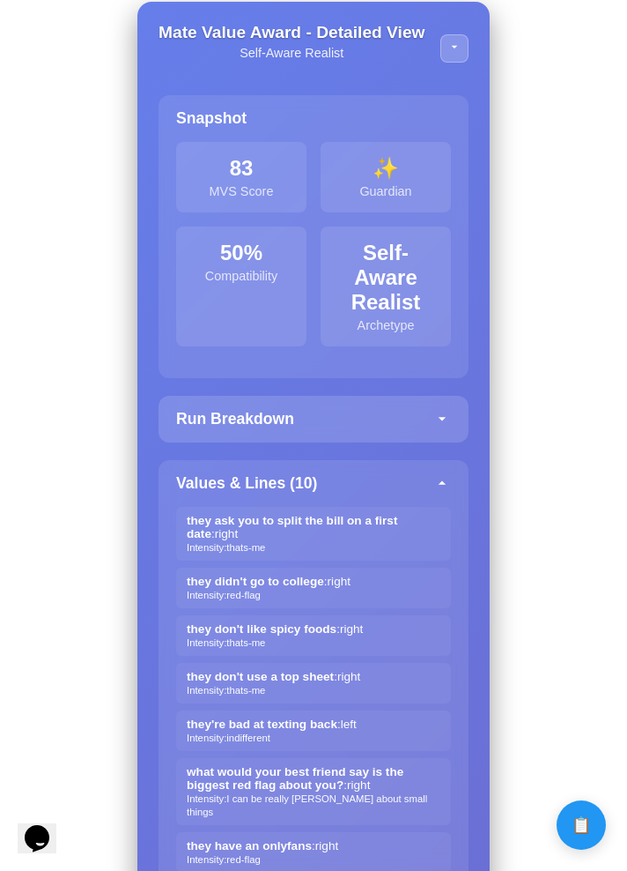
click at [434, 423] on icon at bounding box center [443, 419] width 18 height 18
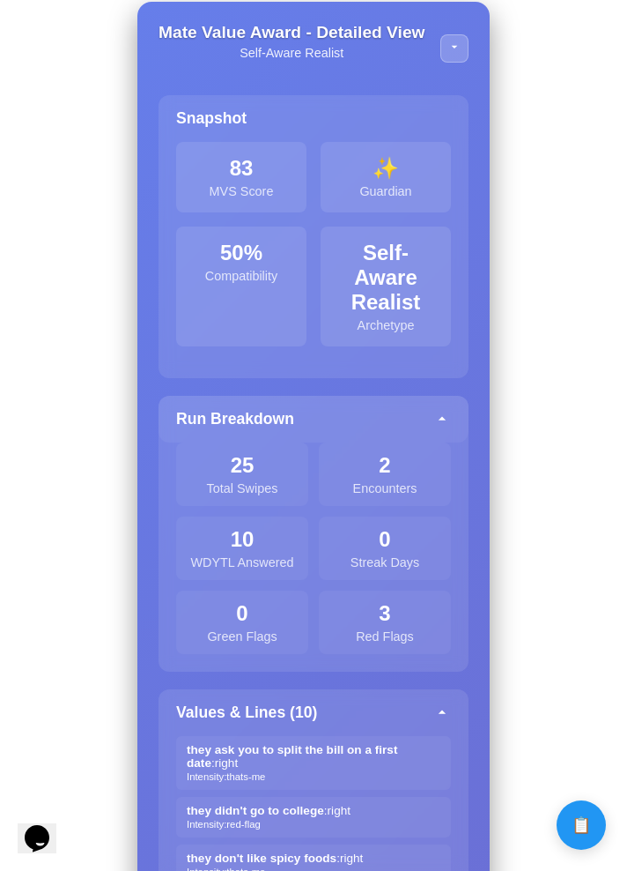
click at [434, 423] on icon at bounding box center [443, 419] width 18 height 18
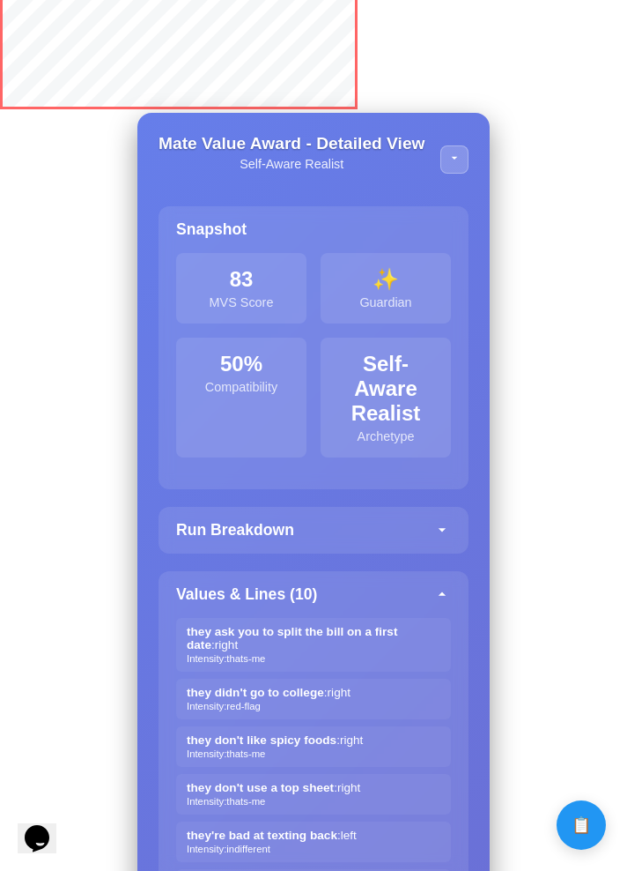
scroll to position [3136, 0]
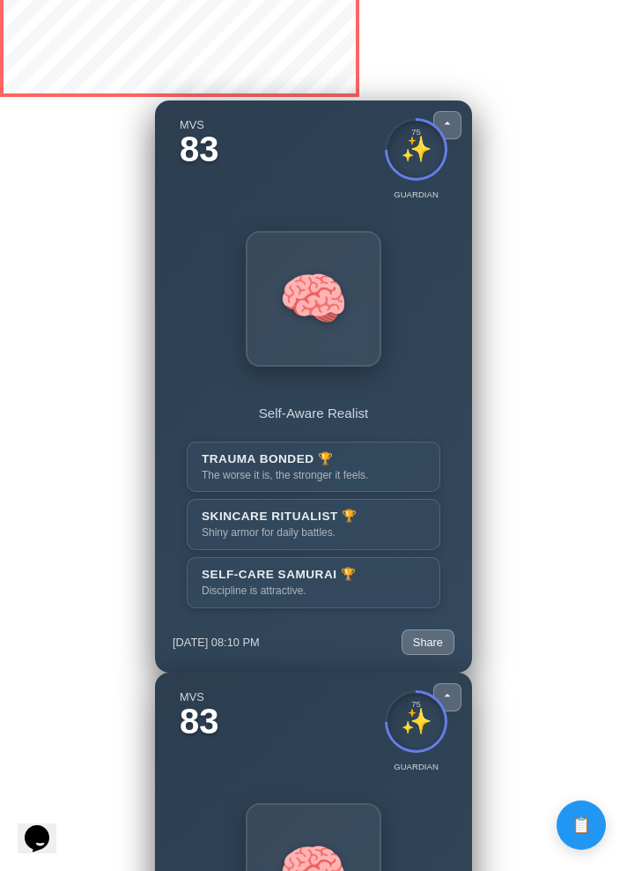
scroll to position [3617, 0]
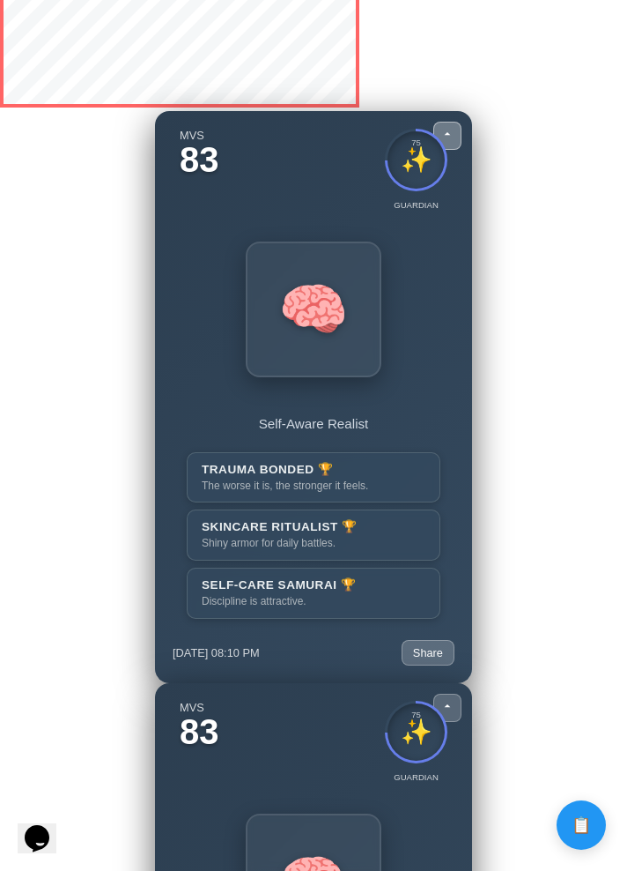
click at [456, 139] on button at bounding box center [448, 136] width 28 height 28
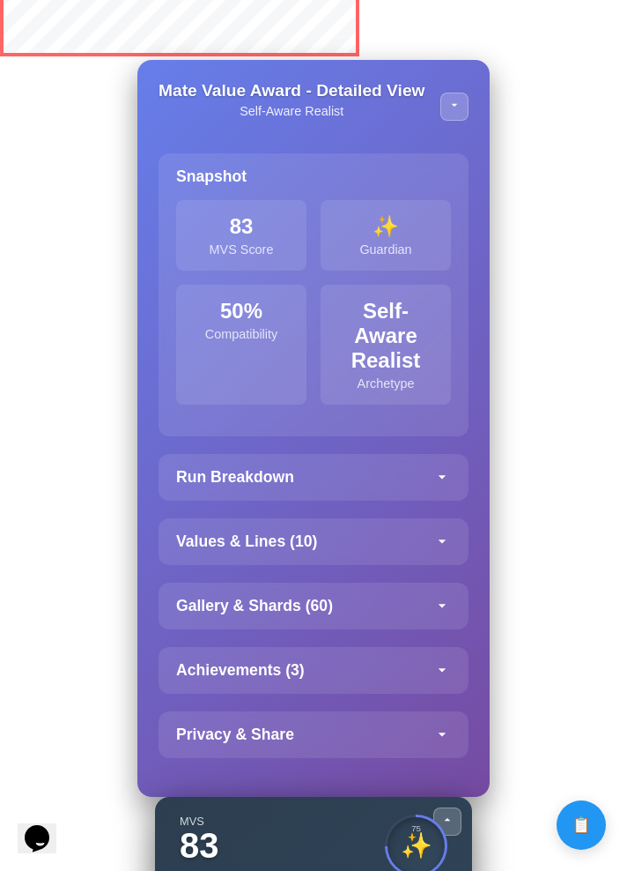
scroll to position [3855, 0]
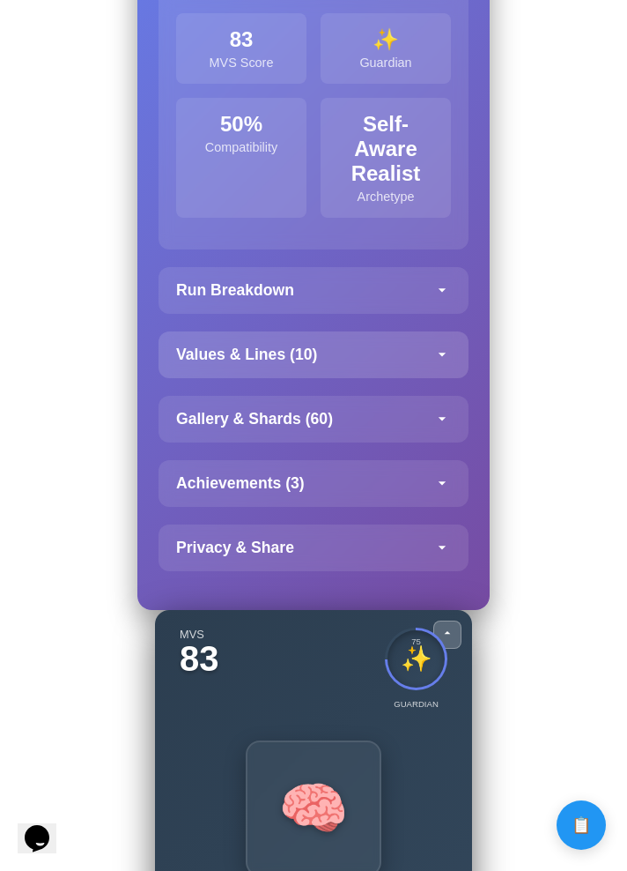
click at [445, 358] on icon at bounding box center [443, 354] width 18 height 18
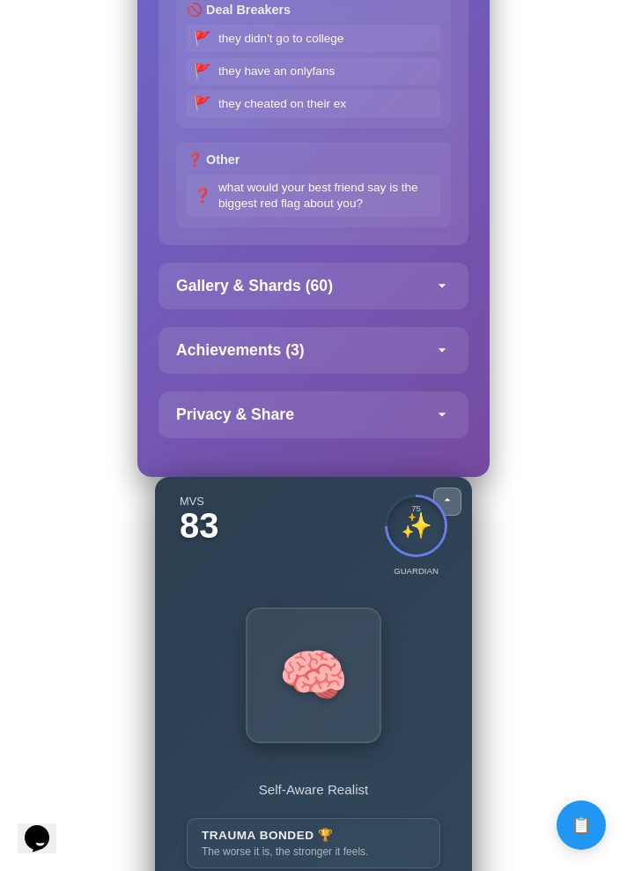
scroll to position [4572, 0]
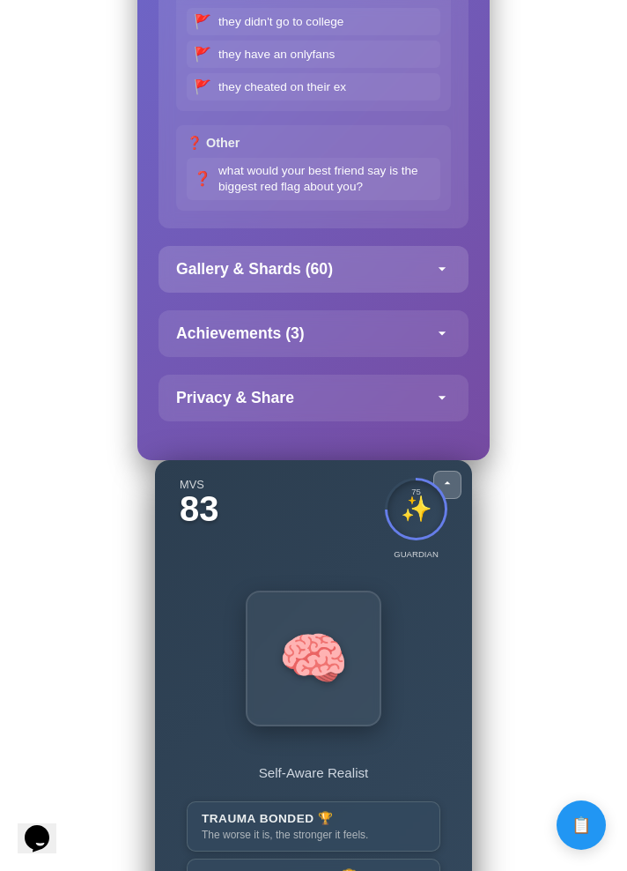
click at [417, 272] on div "Gallery & Shards ( 60 )" at bounding box center [314, 269] width 310 height 47
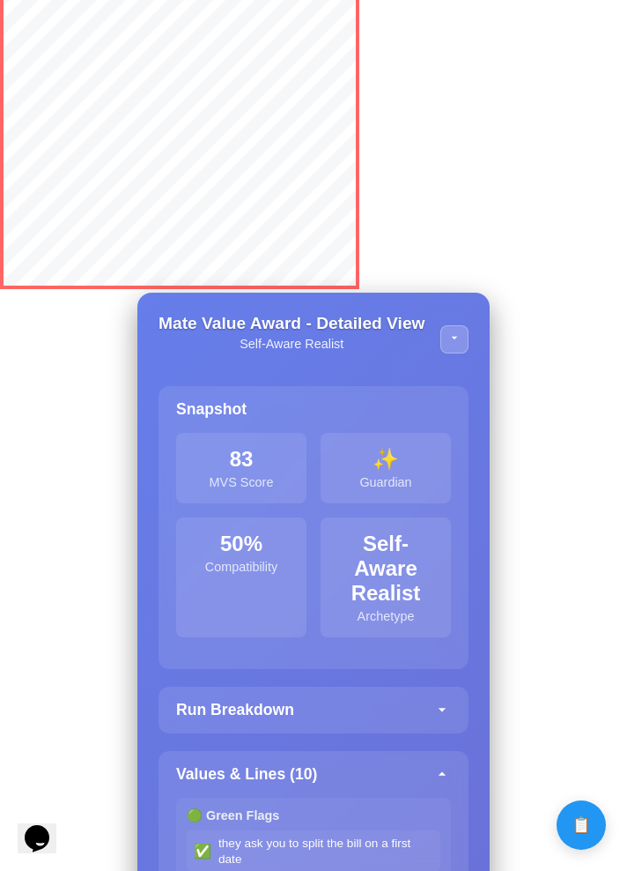
scroll to position [3377, 0]
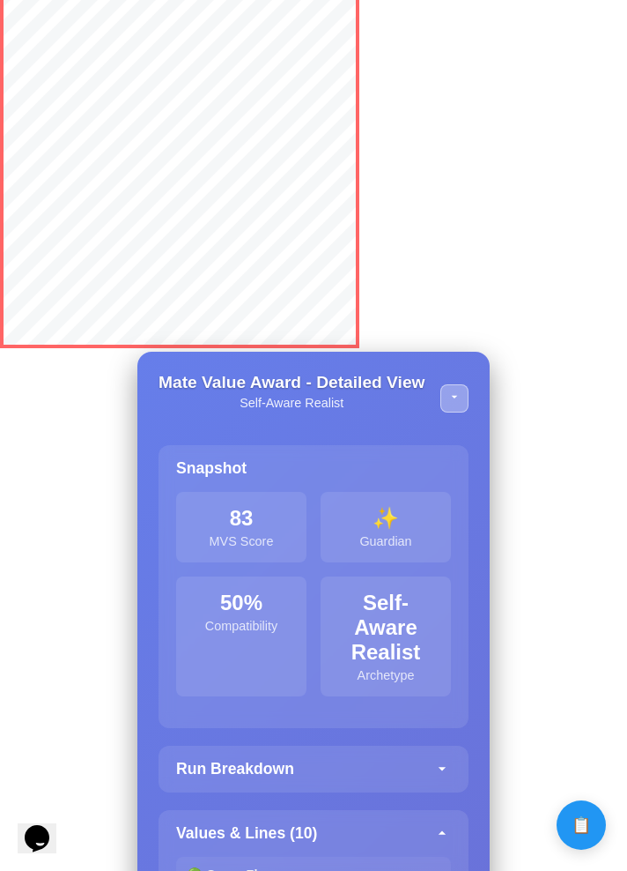
click at [456, 405] on button at bounding box center [455, 398] width 28 height 28
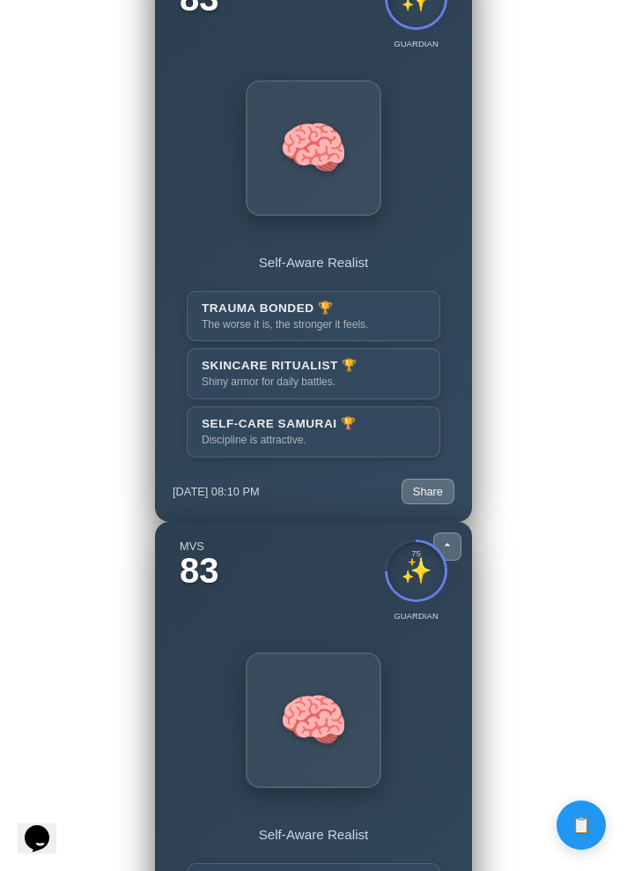
scroll to position [3645, 0]
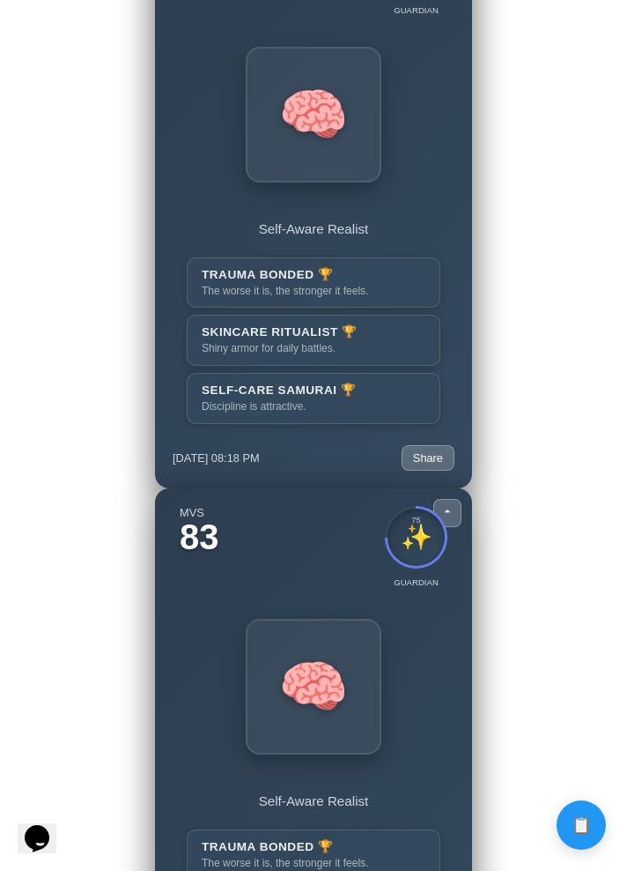
scroll to position [3342, 0]
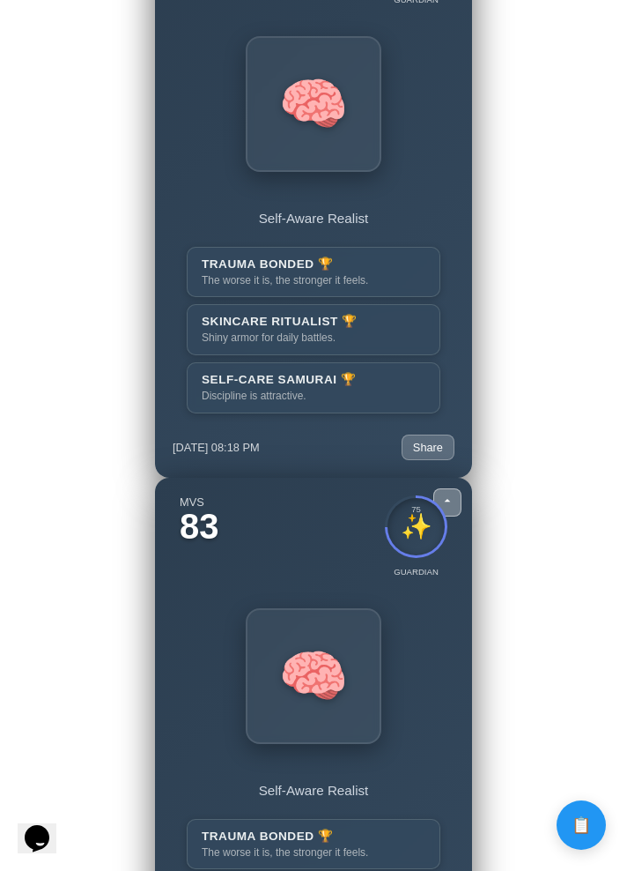
click at [447, 502] on icon at bounding box center [448, 500] width 14 height 14
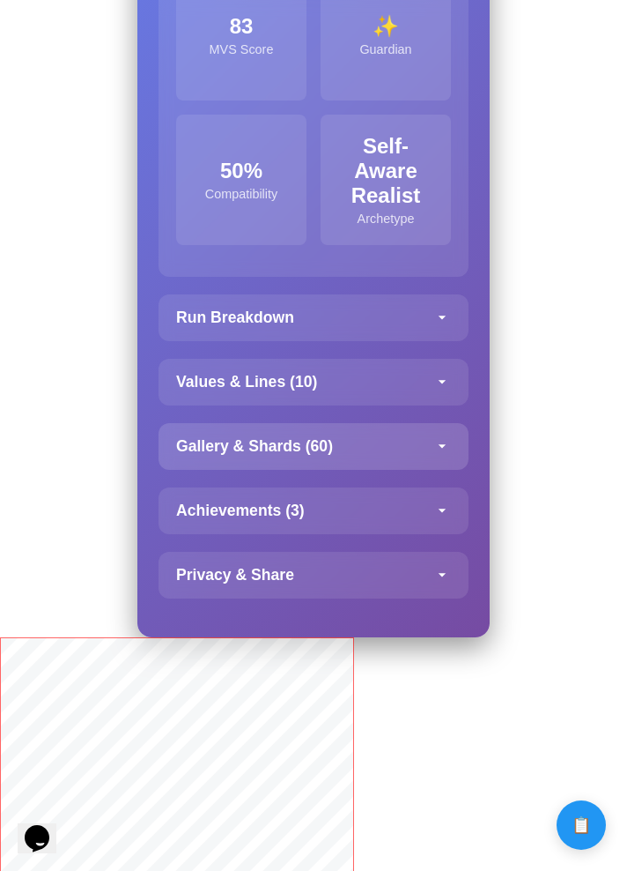
scroll to position [3979, 0]
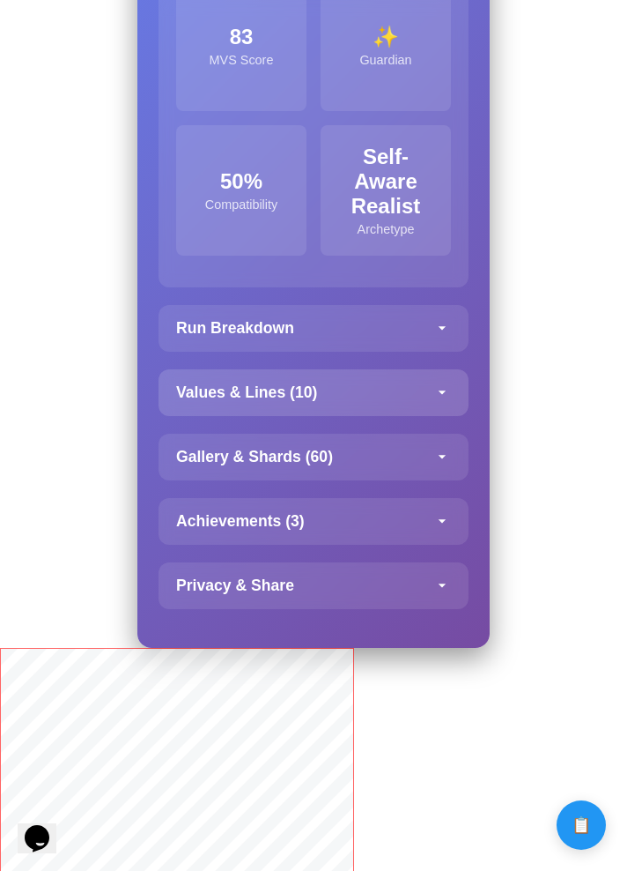
click at [441, 385] on div "Values & Lines ( 10 )" at bounding box center [314, 392] width 310 height 47
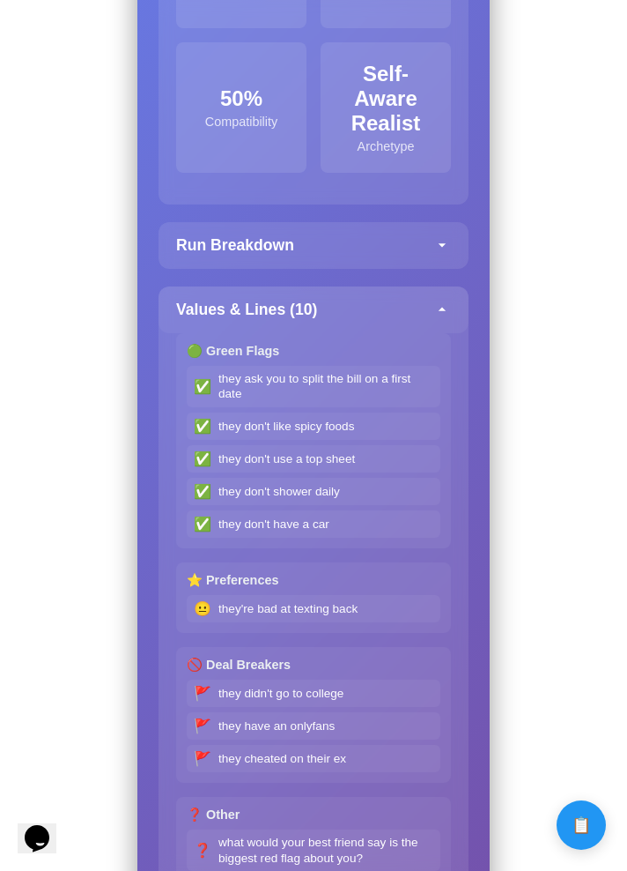
scroll to position [4071, 0]
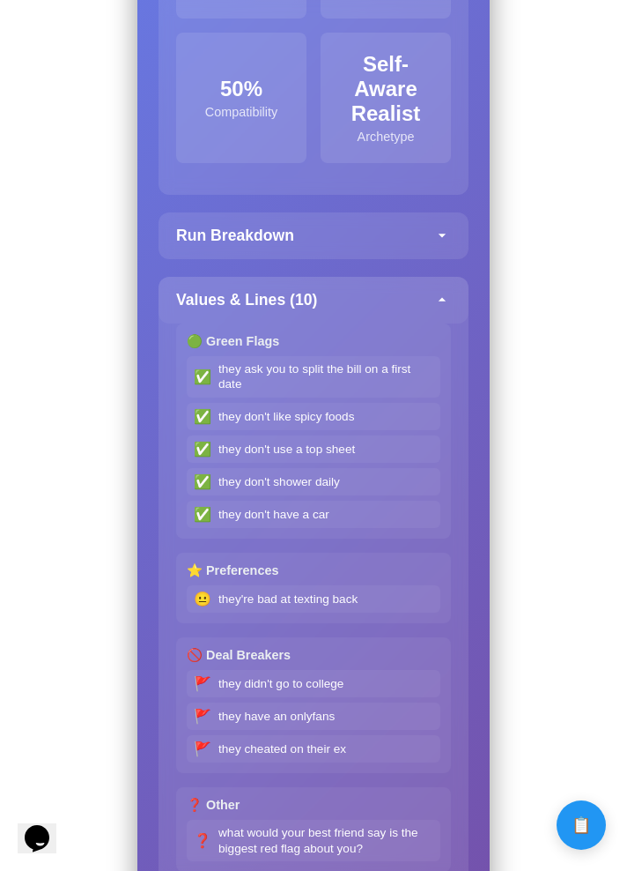
click at [437, 294] on icon at bounding box center [443, 300] width 18 height 18
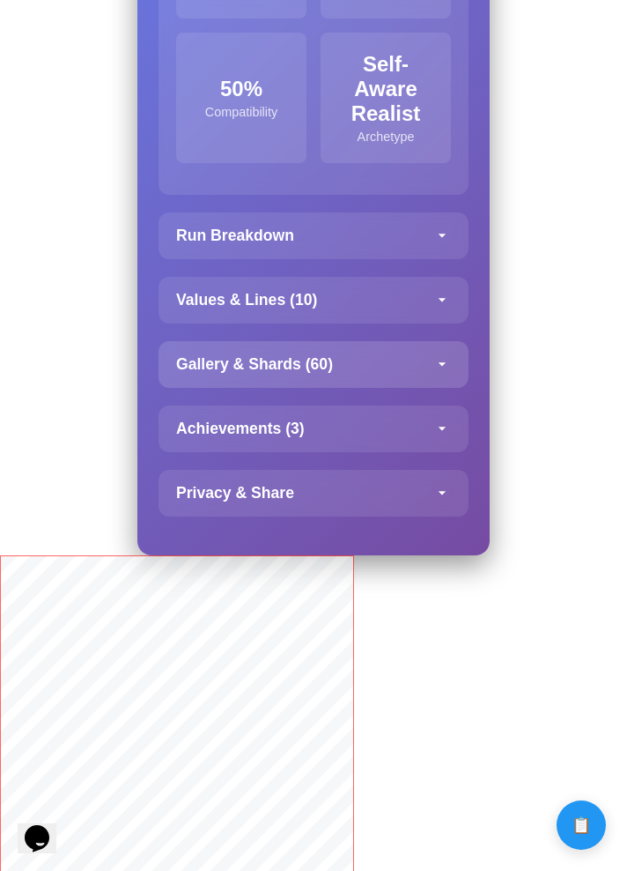
click at [431, 365] on div "Gallery & Shards ( 60 )" at bounding box center [314, 364] width 310 height 47
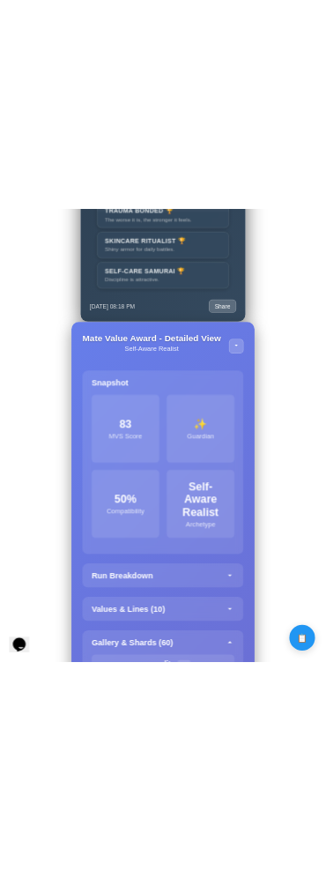
scroll to position [3375, 0]
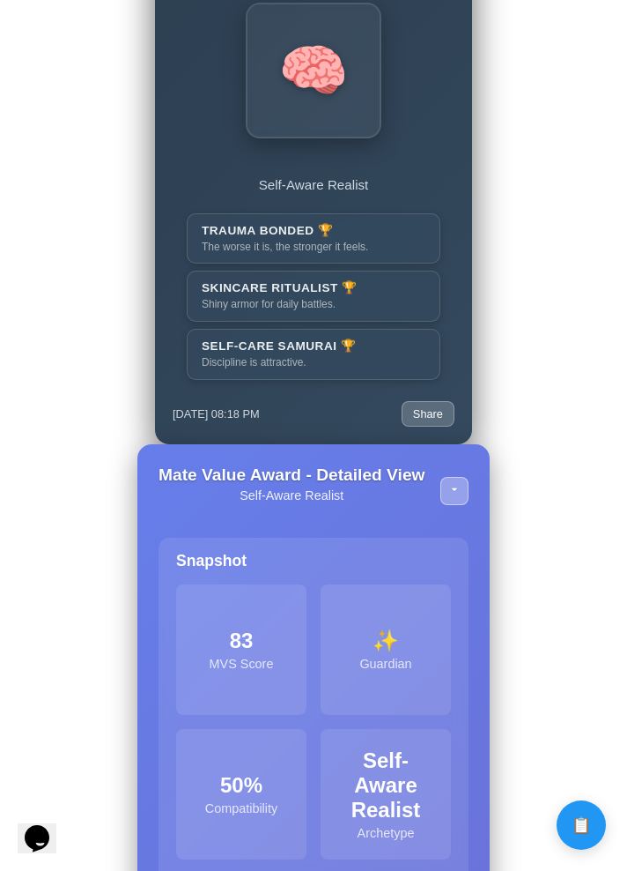
click at [455, 491] on icon at bounding box center [455, 489] width 6 height 3
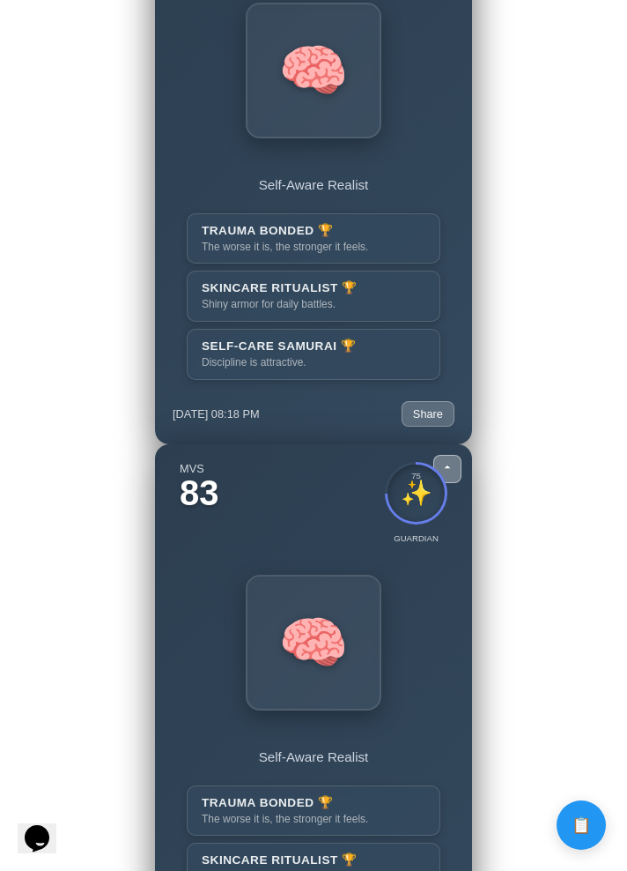
click at [450, 482] on button at bounding box center [448, 469] width 28 height 28
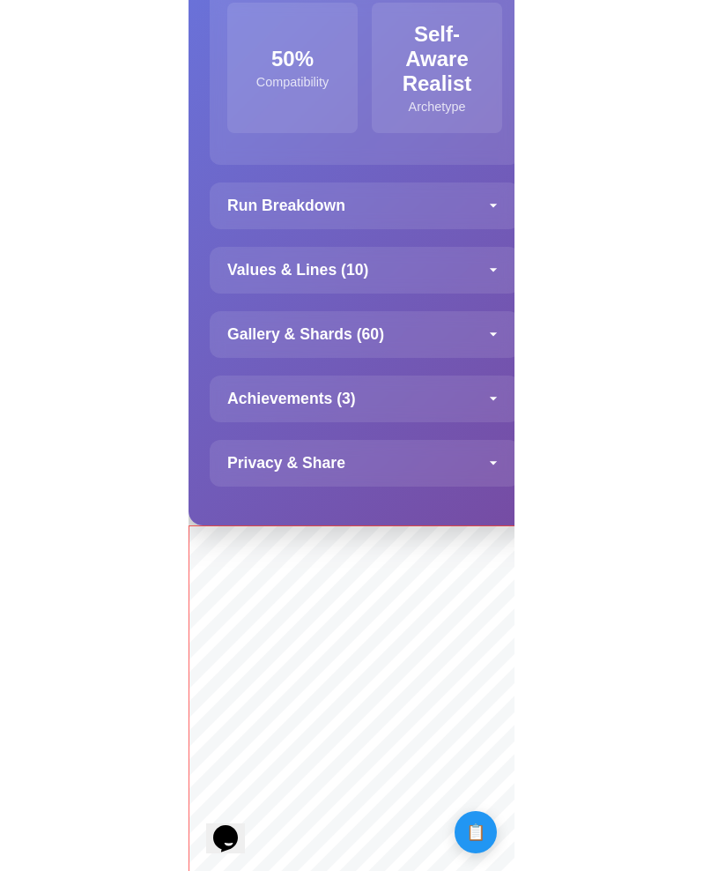
scroll to position [4157, 0]
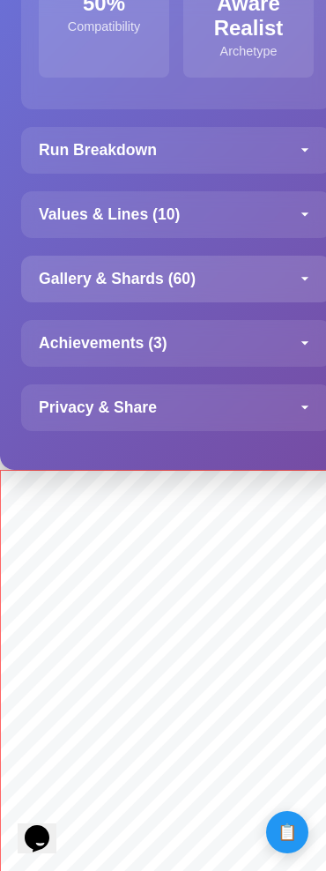
click at [235, 270] on div "Gallery & Shards ( 60 )" at bounding box center [176, 279] width 310 height 47
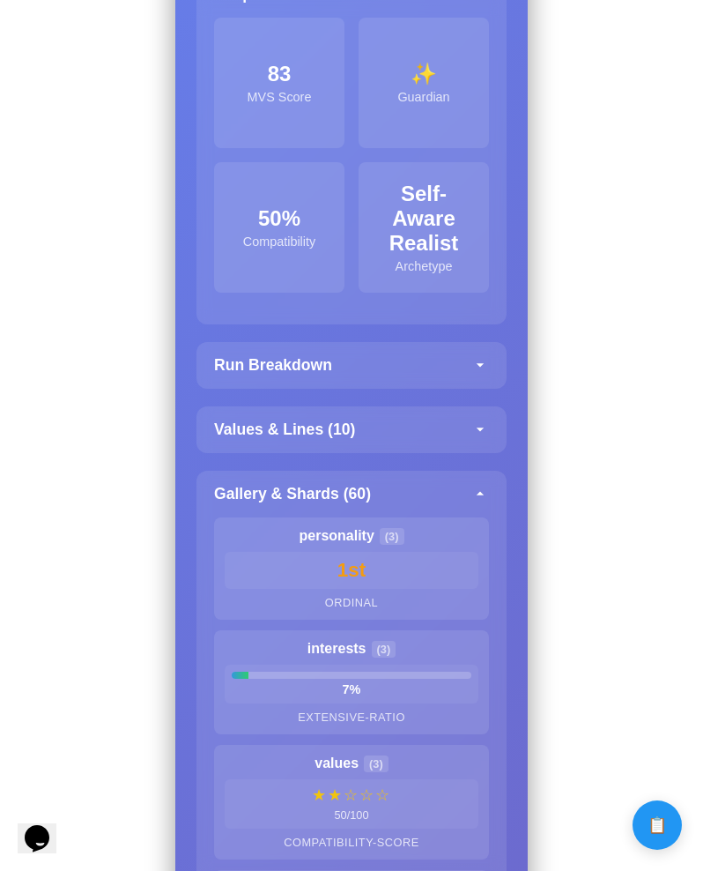
scroll to position [3868, 0]
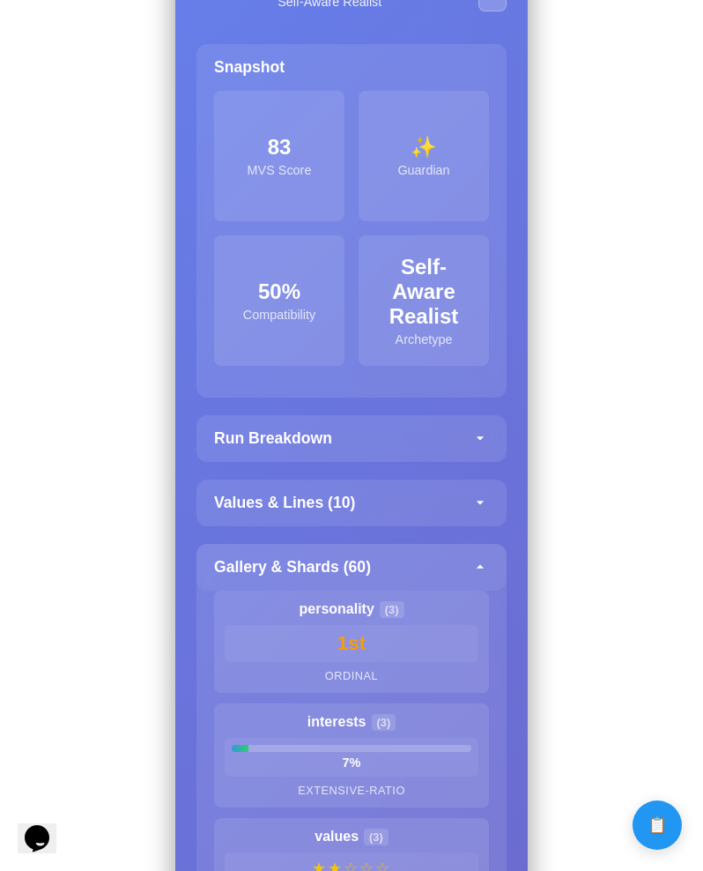
click at [306, 566] on h4 "Gallery & Shards ( 60 )" at bounding box center [292, 567] width 157 height 19
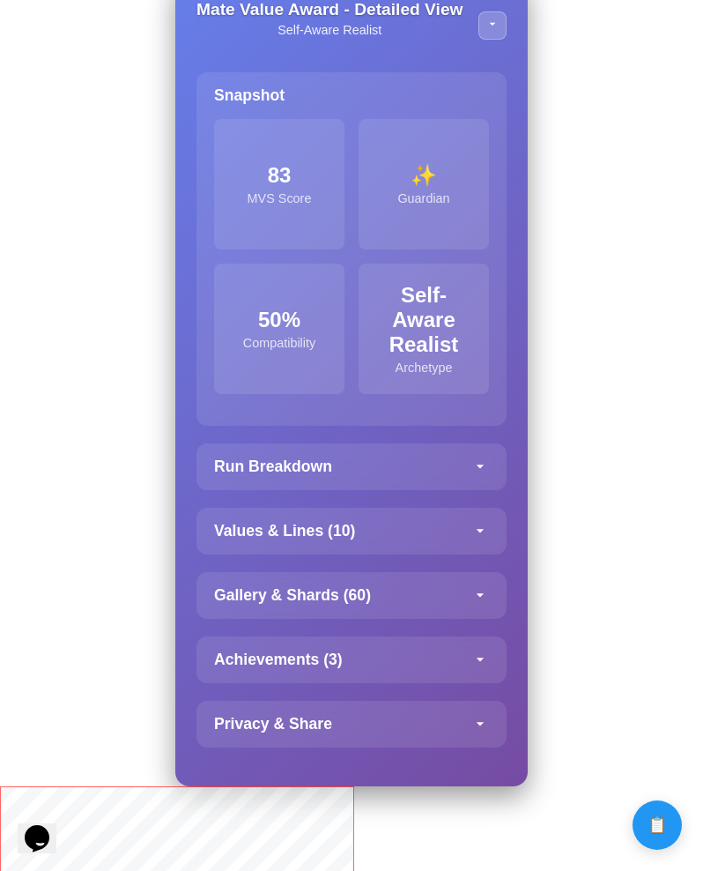
scroll to position [3851, 0]
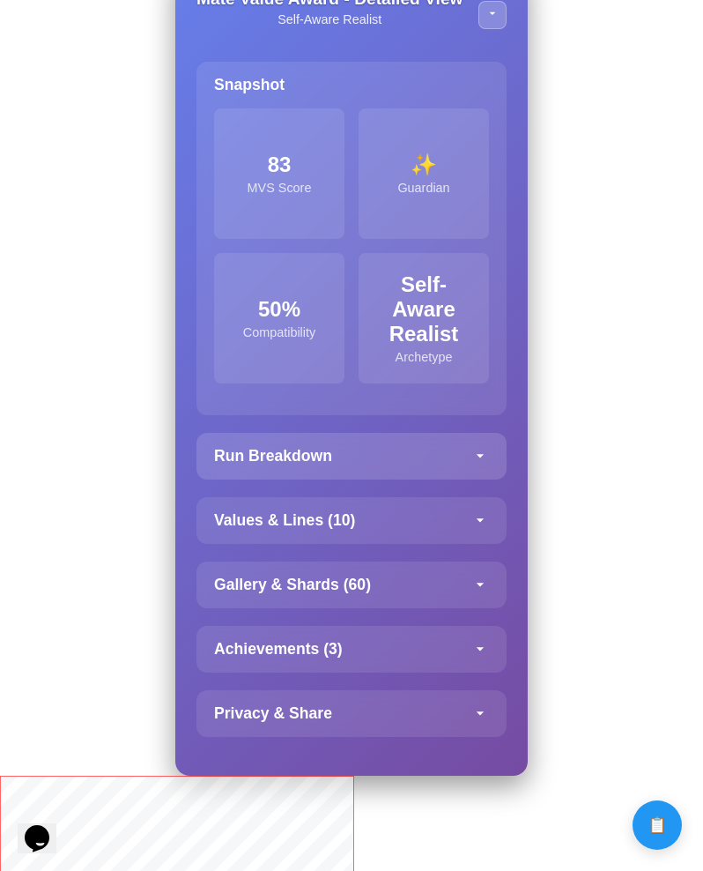
click at [474, 462] on icon at bounding box center [480, 456] width 18 height 18
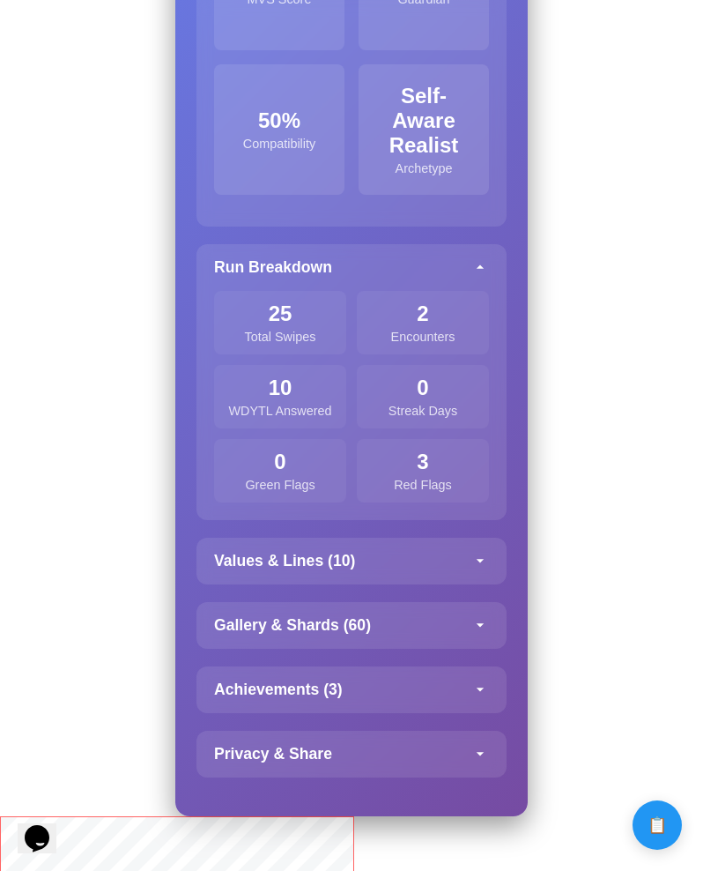
scroll to position [4042, 0]
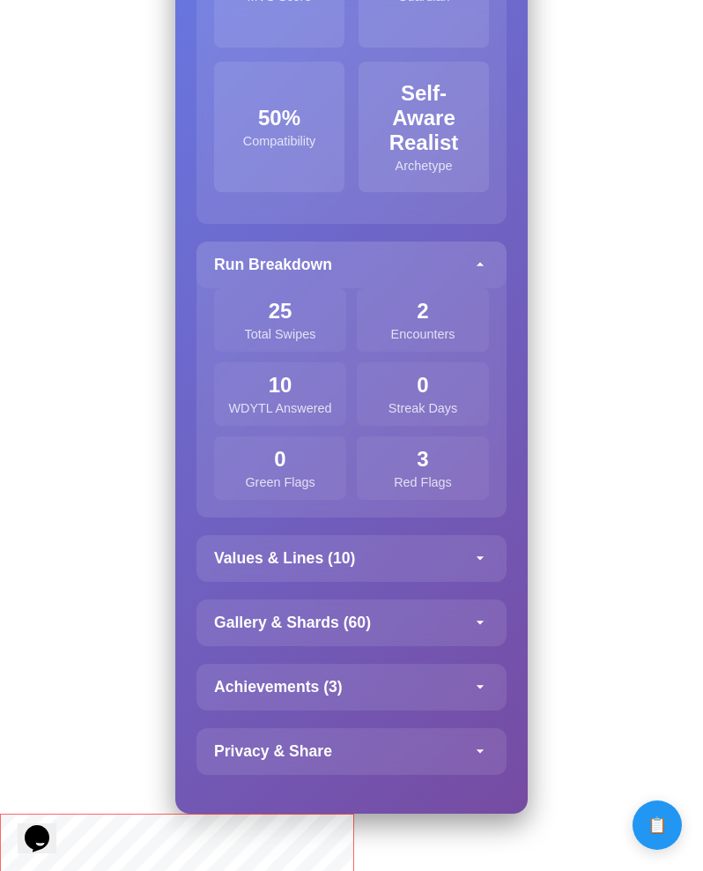
click at [478, 254] on div "Run Breakdown" at bounding box center [352, 264] width 310 height 47
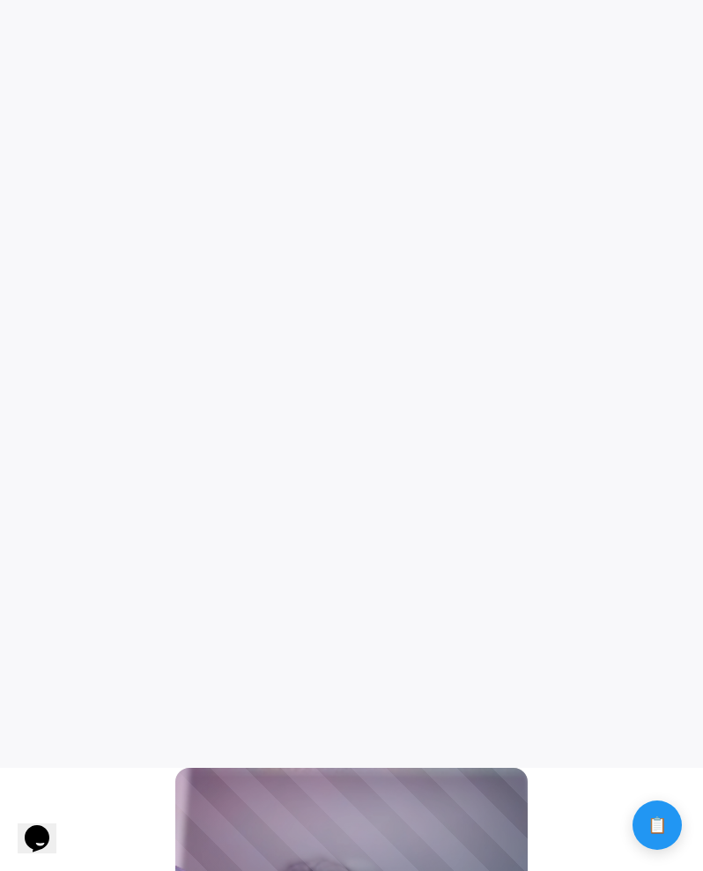
scroll to position [0, 0]
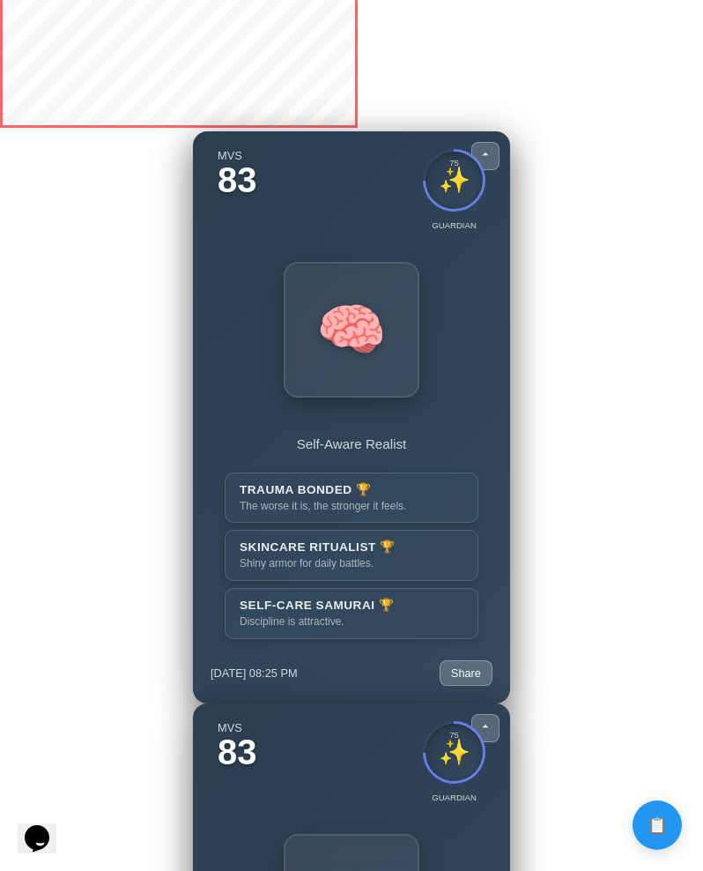
scroll to position [3131, 0]
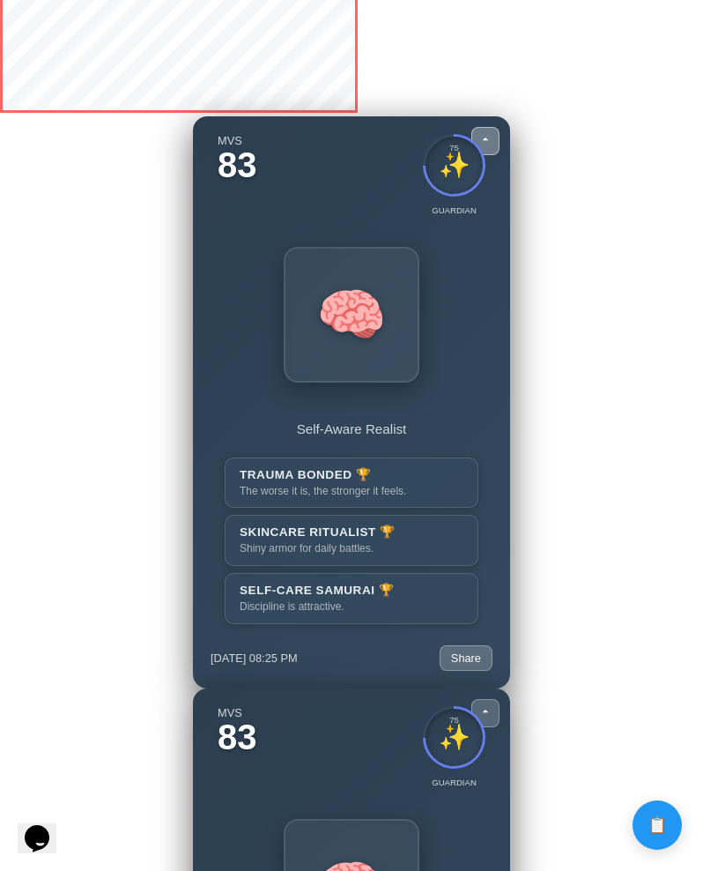
click at [485, 142] on icon at bounding box center [485, 139] width 14 height 14
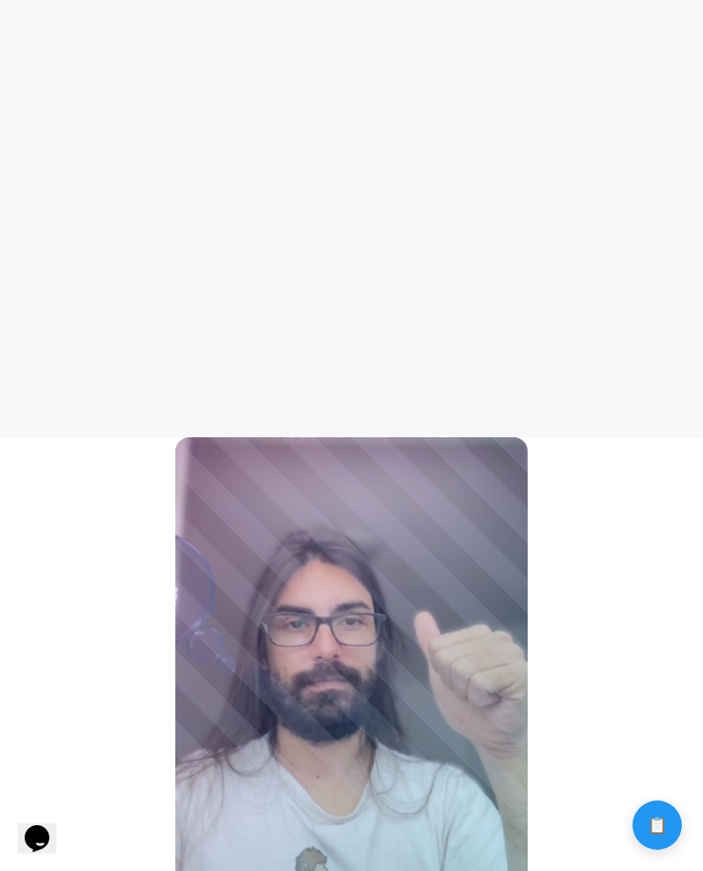
scroll to position [0, 0]
